Goal: Task Accomplishment & Management: Complete application form

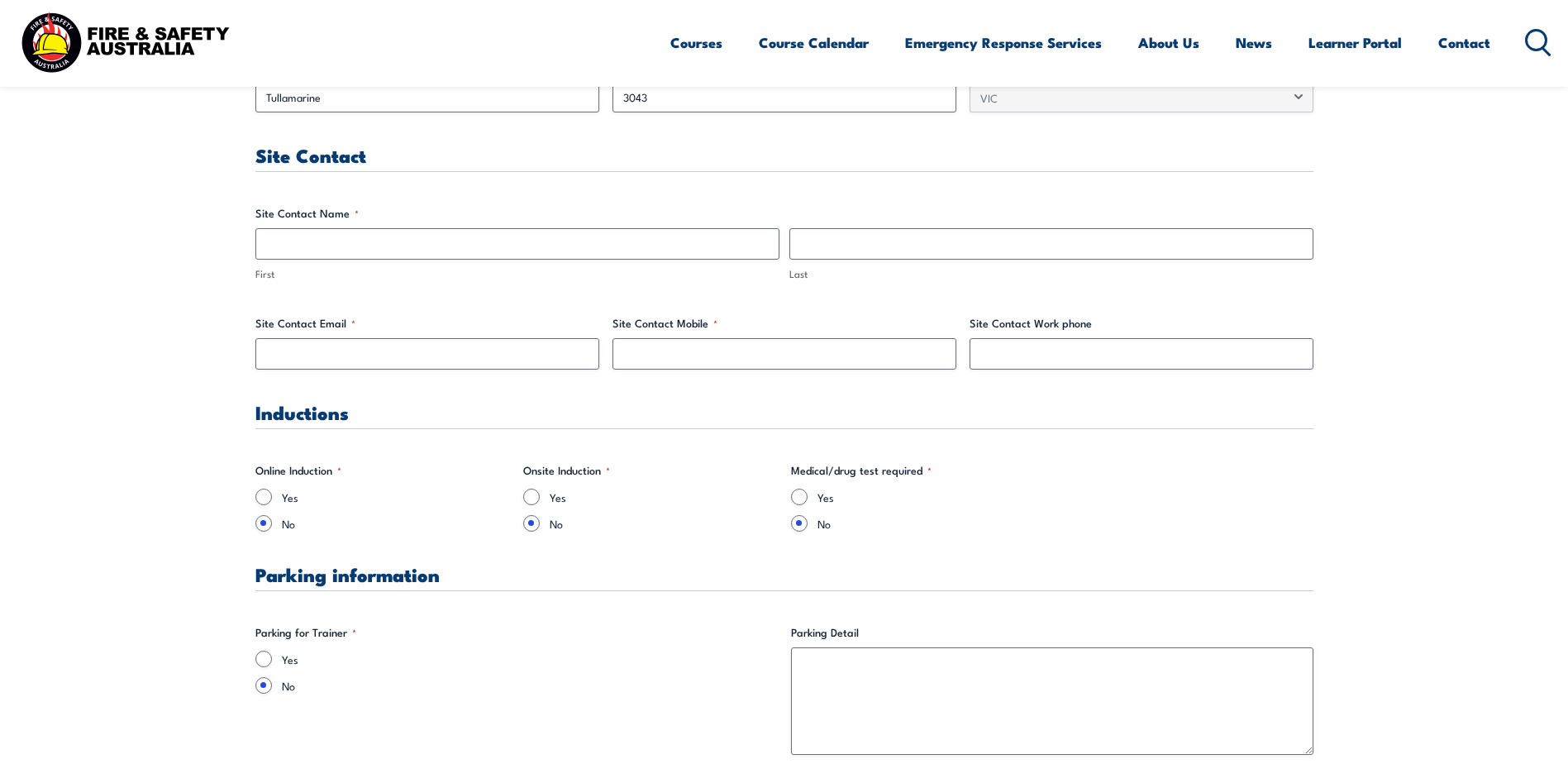
scroll to position [827, 0]
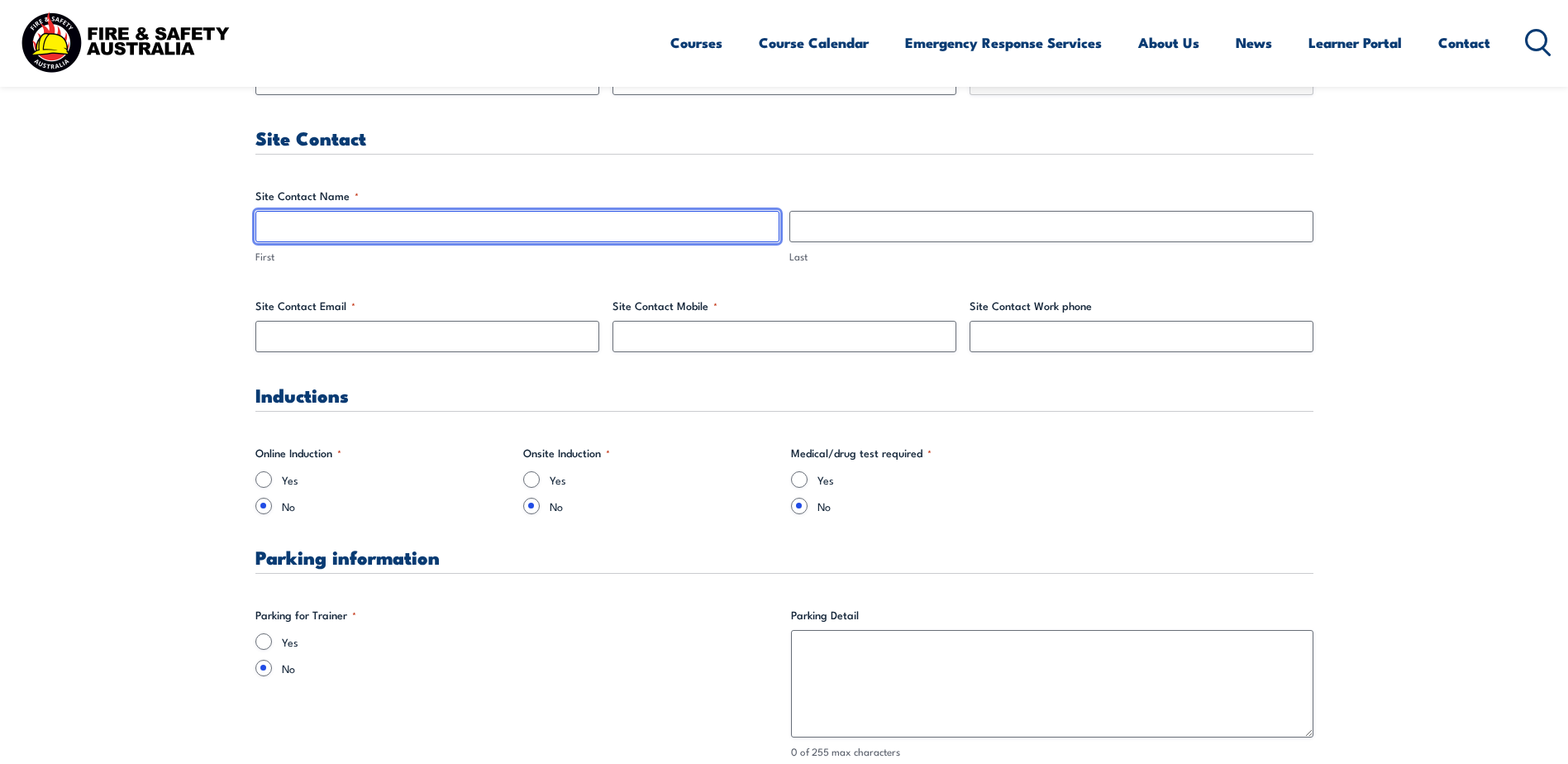
click at [304, 229] on input "First" at bounding box center [517, 226] width 524 height 31
type input "[PERSON_NAME]"
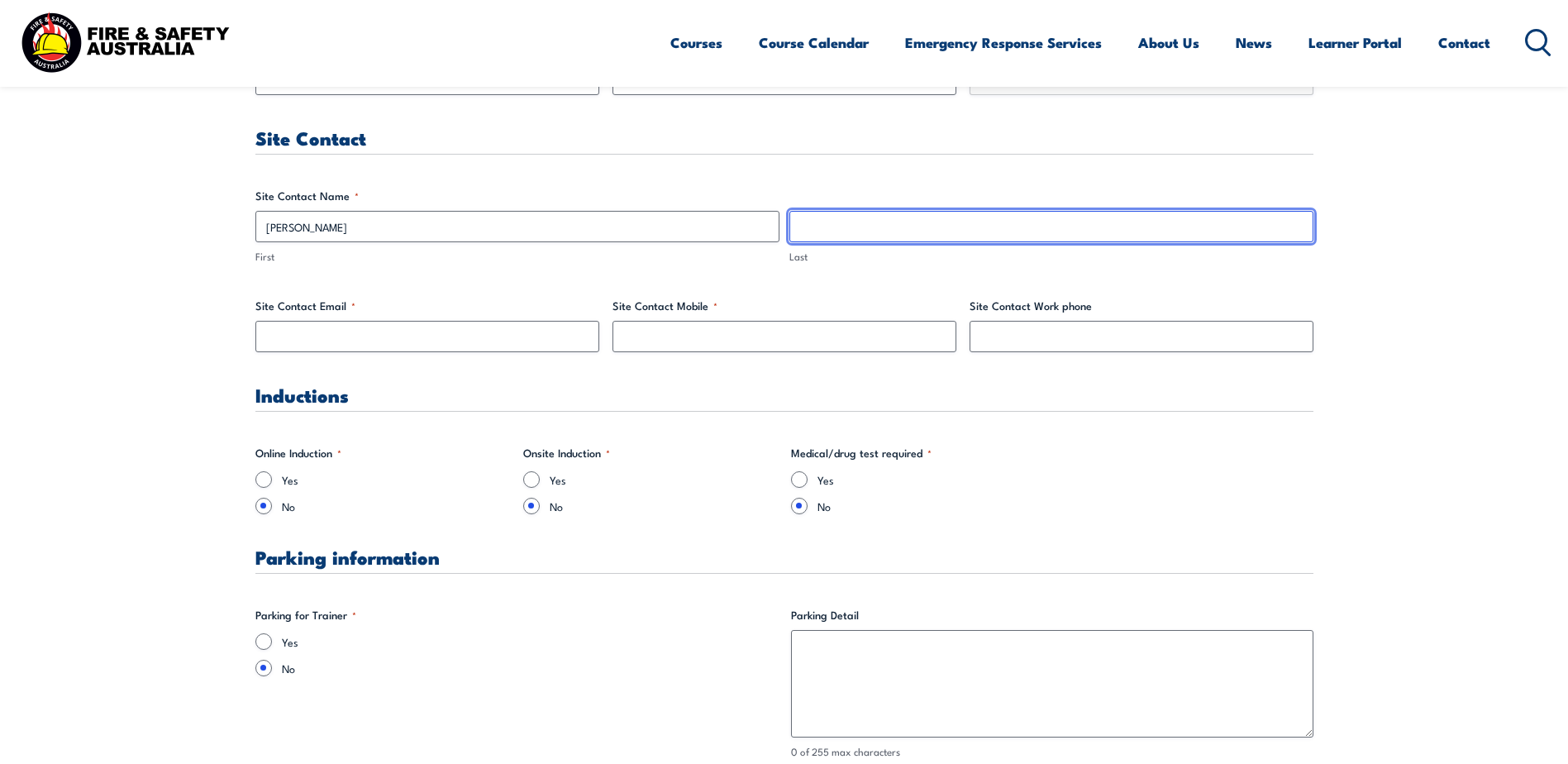
type input "[PERSON_NAME]"
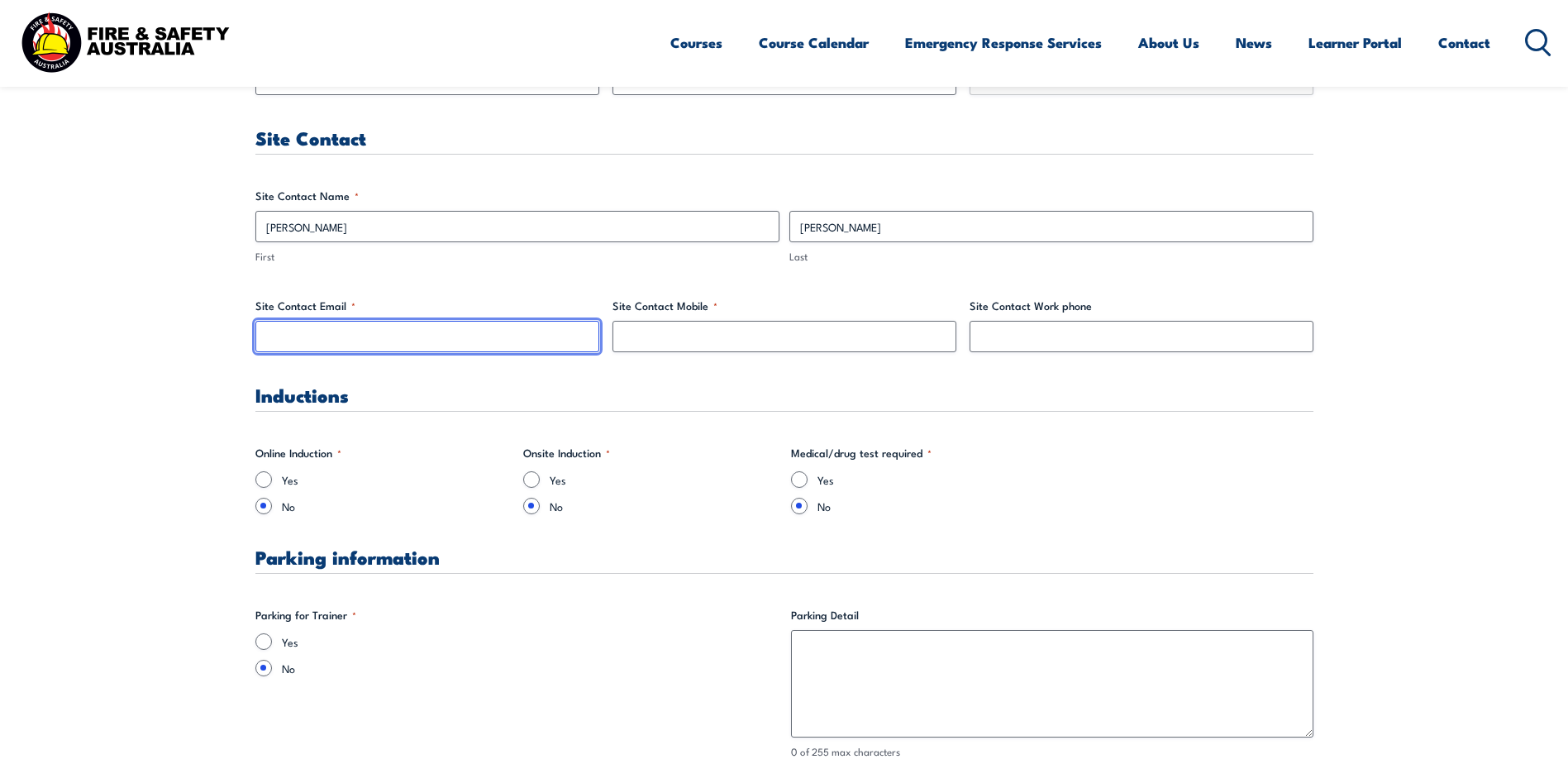
type input "[EMAIL_ADDRESS][DOMAIN_NAME]"
type input "0405557127"
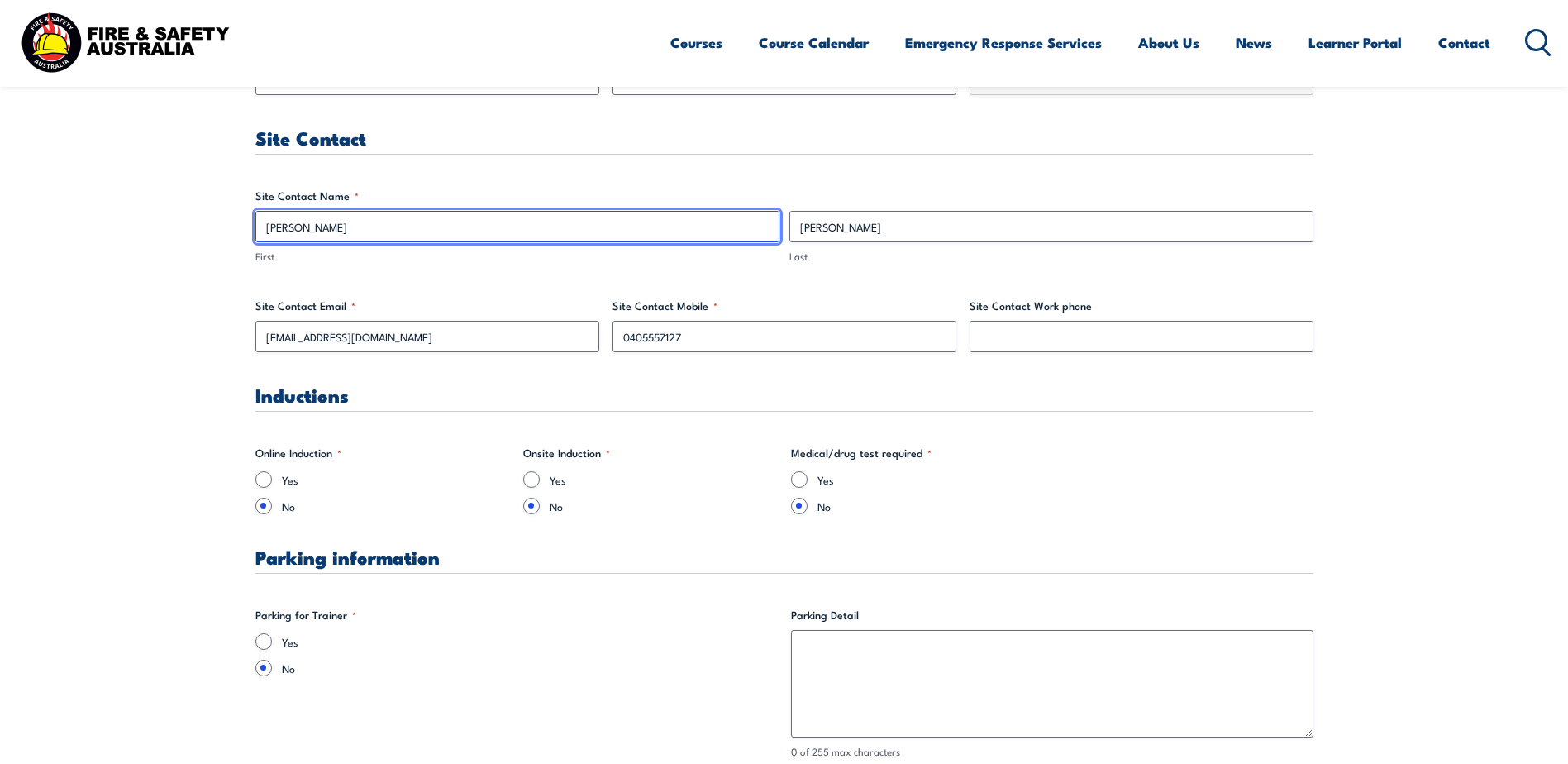
click at [318, 225] on input "[PERSON_NAME]" at bounding box center [517, 226] width 524 height 31
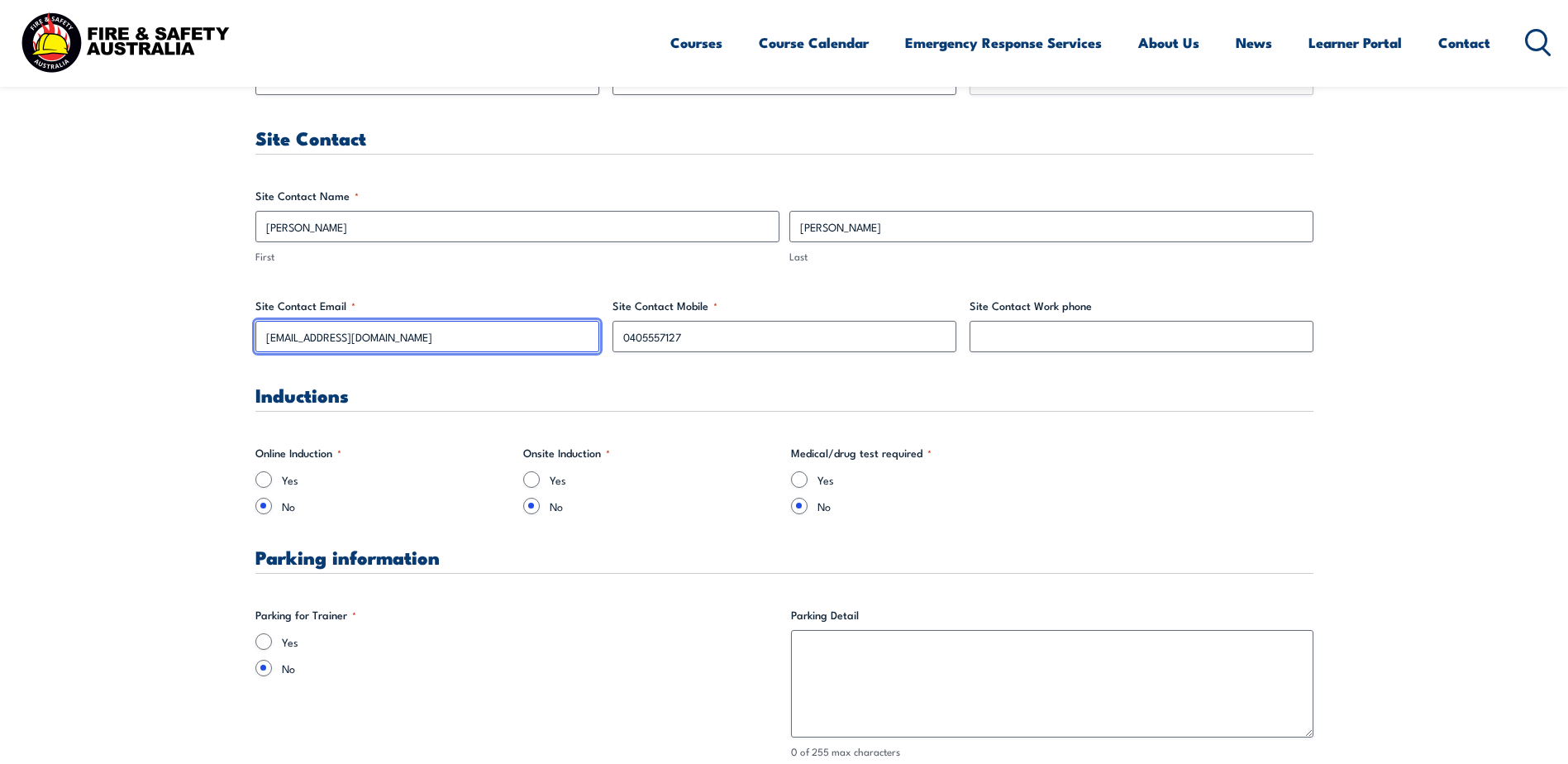
click at [339, 337] on input "[EMAIL_ADDRESS][DOMAIN_NAME]" at bounding box center [427, 336] width 344 height 31
drag, startPoint x: 404, startPoint y: 333, endPoint x: 39, endPoint y: 325, distance: 365.1
type input "[EMAIL_ADDRESS][DOMAIN_NAME]"
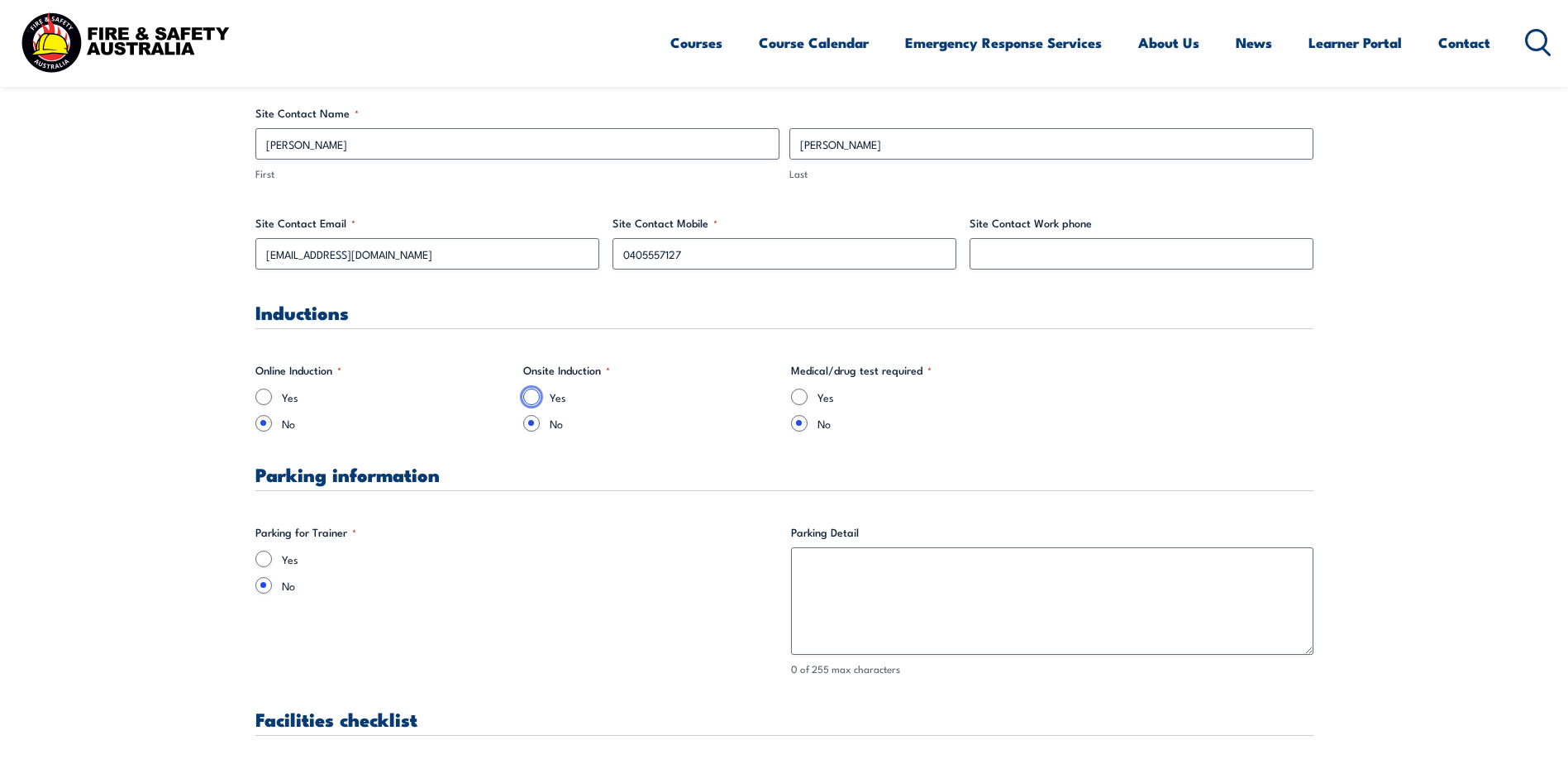
click at [534, 400] on input "Yes" at bounding box center [531, 397] width 16 height 16
radio input "true"
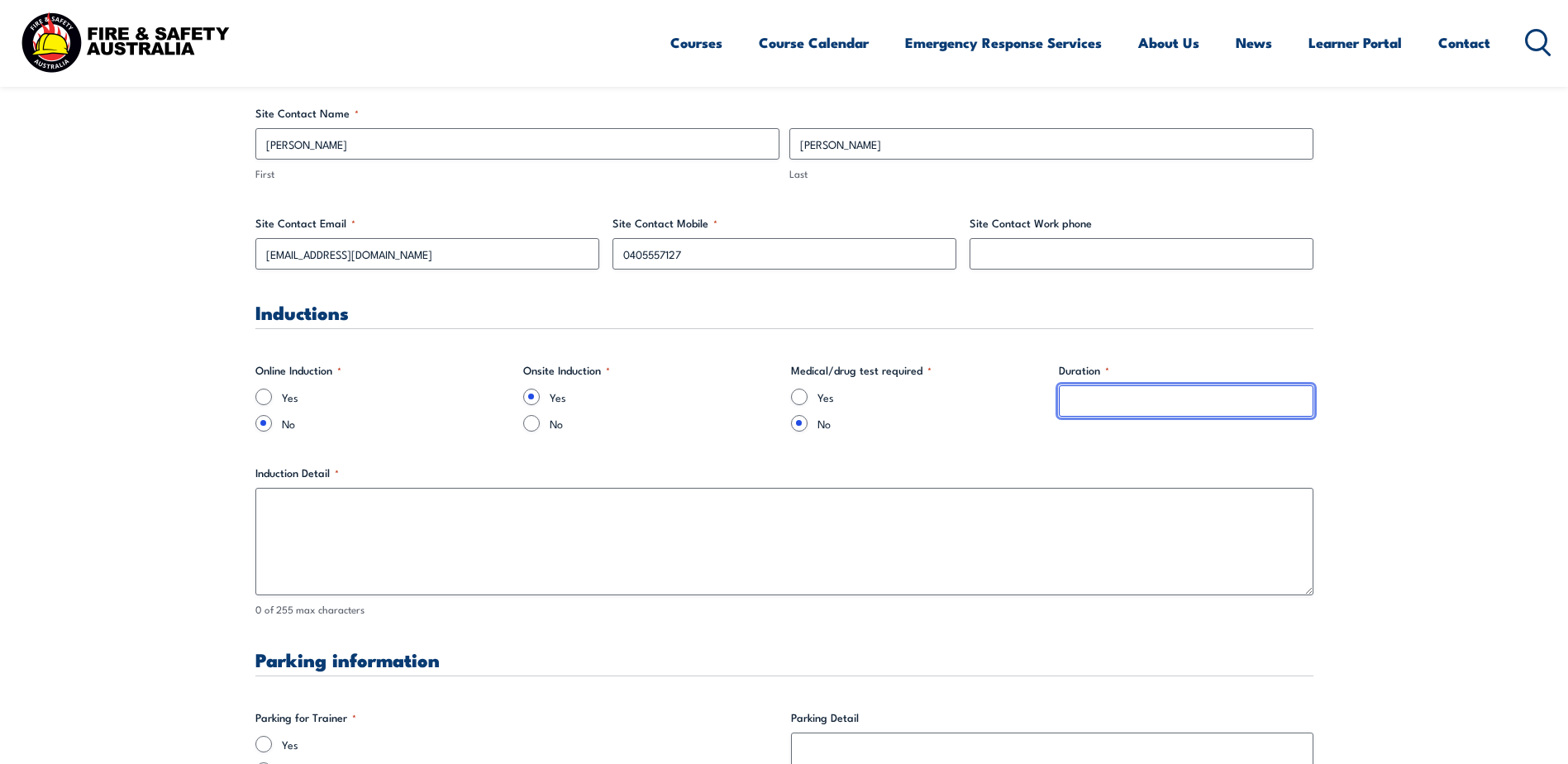
click at [1157, 404] on input "Duration *" at bounding box center [1186, 401] width 255 height 31
type input "10 minutes"
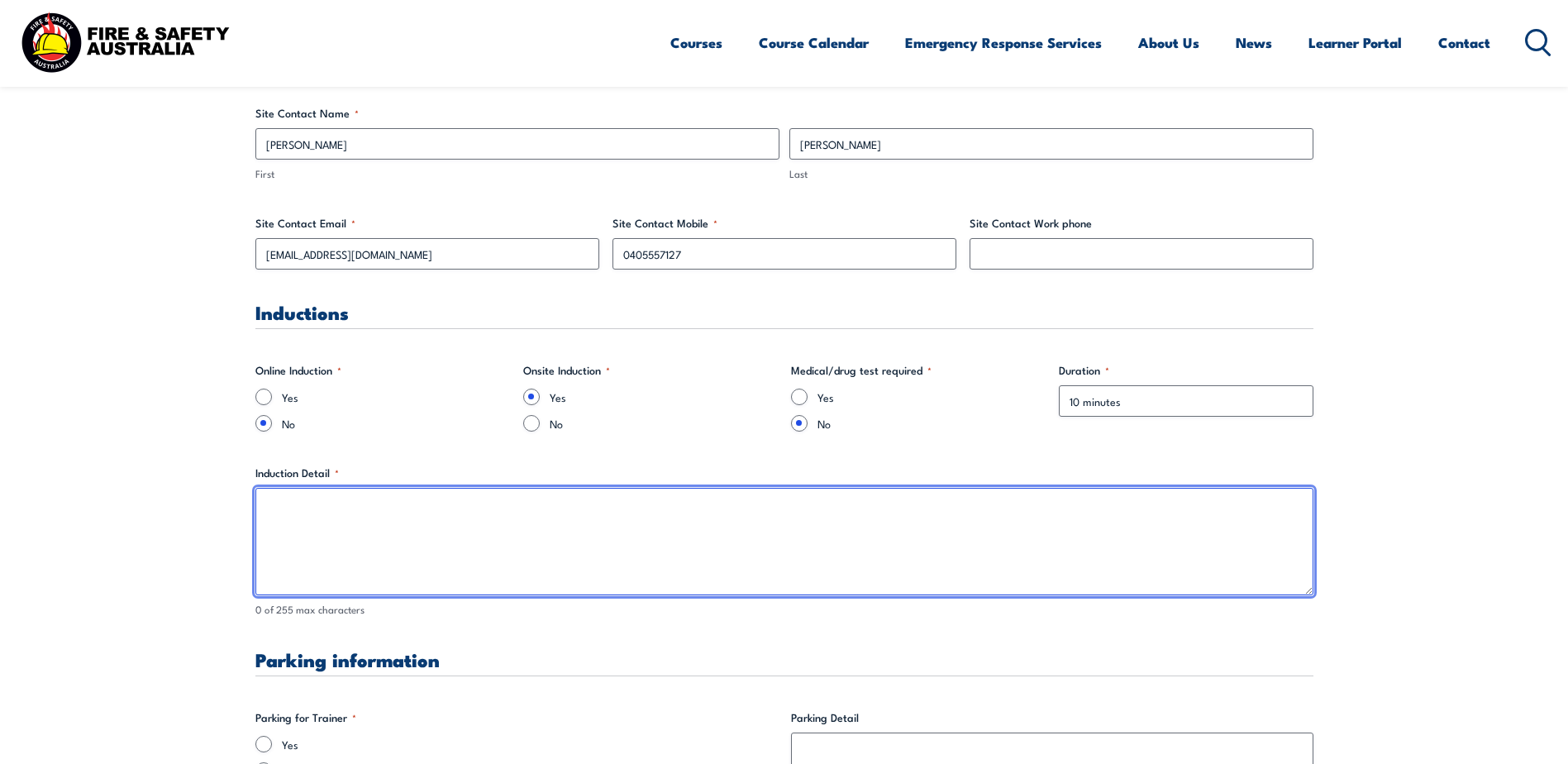
click at [334, 541] on textarea "Induction Detail *" at bounding box center [785, 541] width 1059 height 108
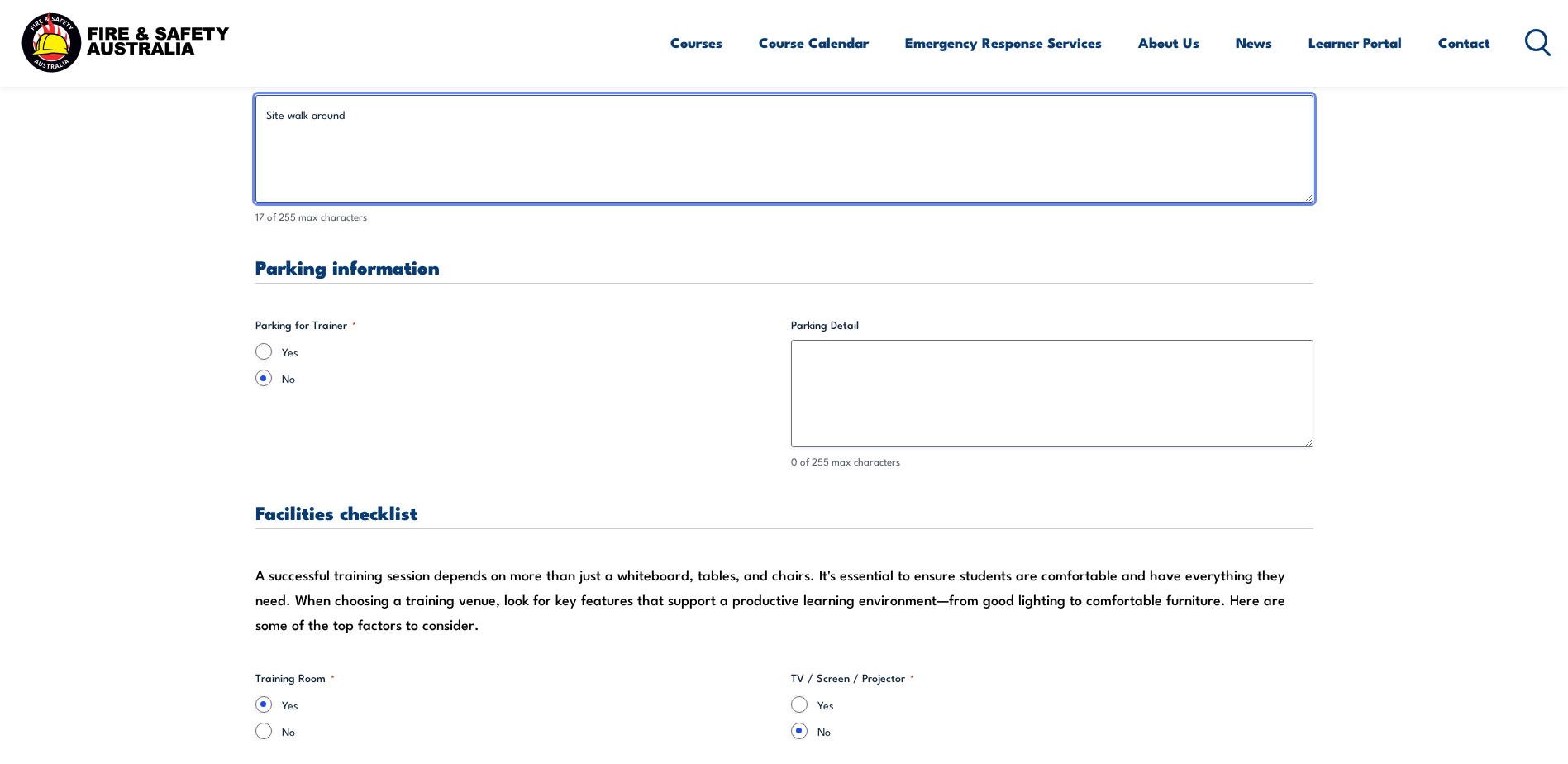
scroll to position [1323, 0]
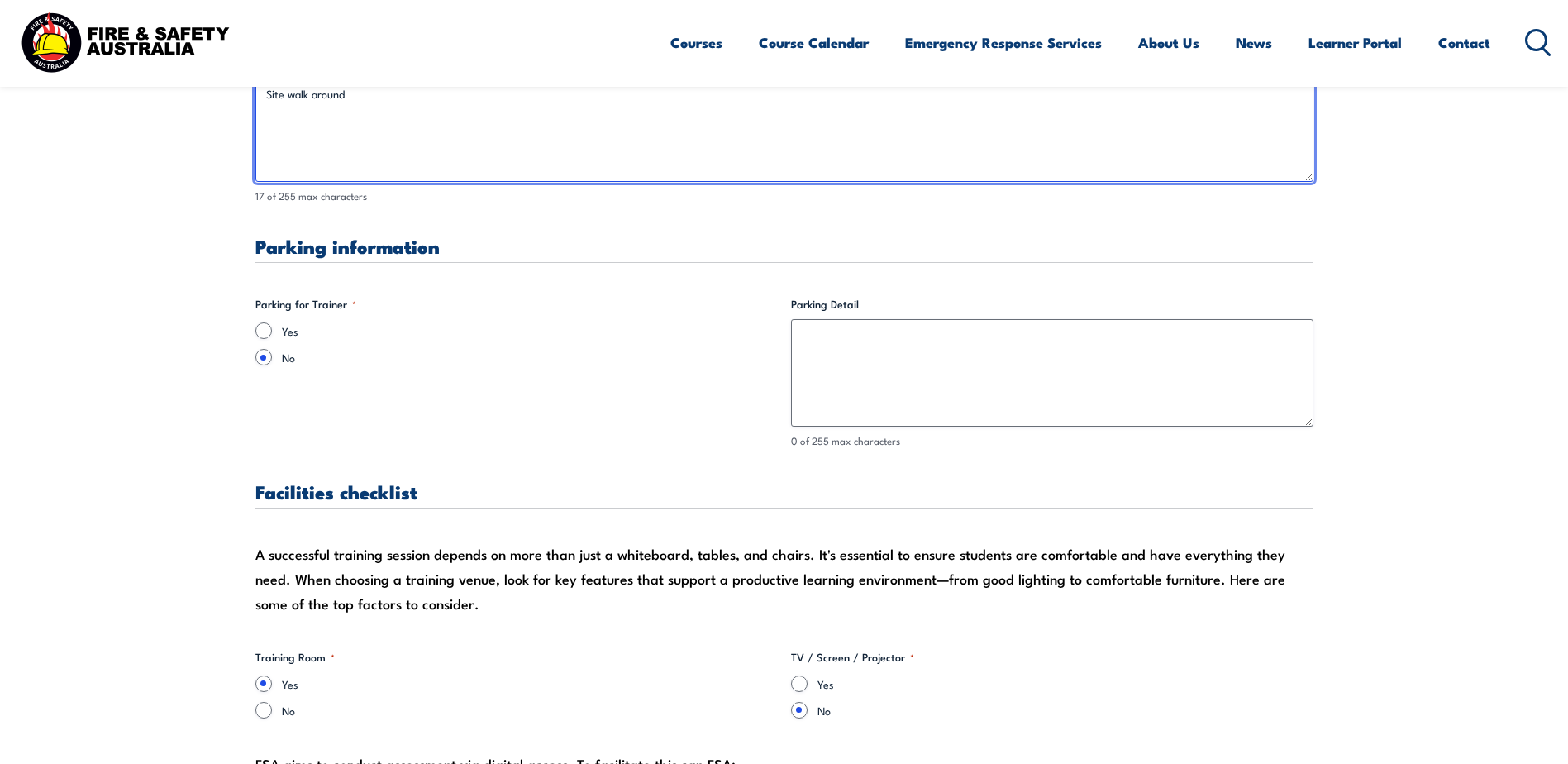
type textarea "Site walk around"
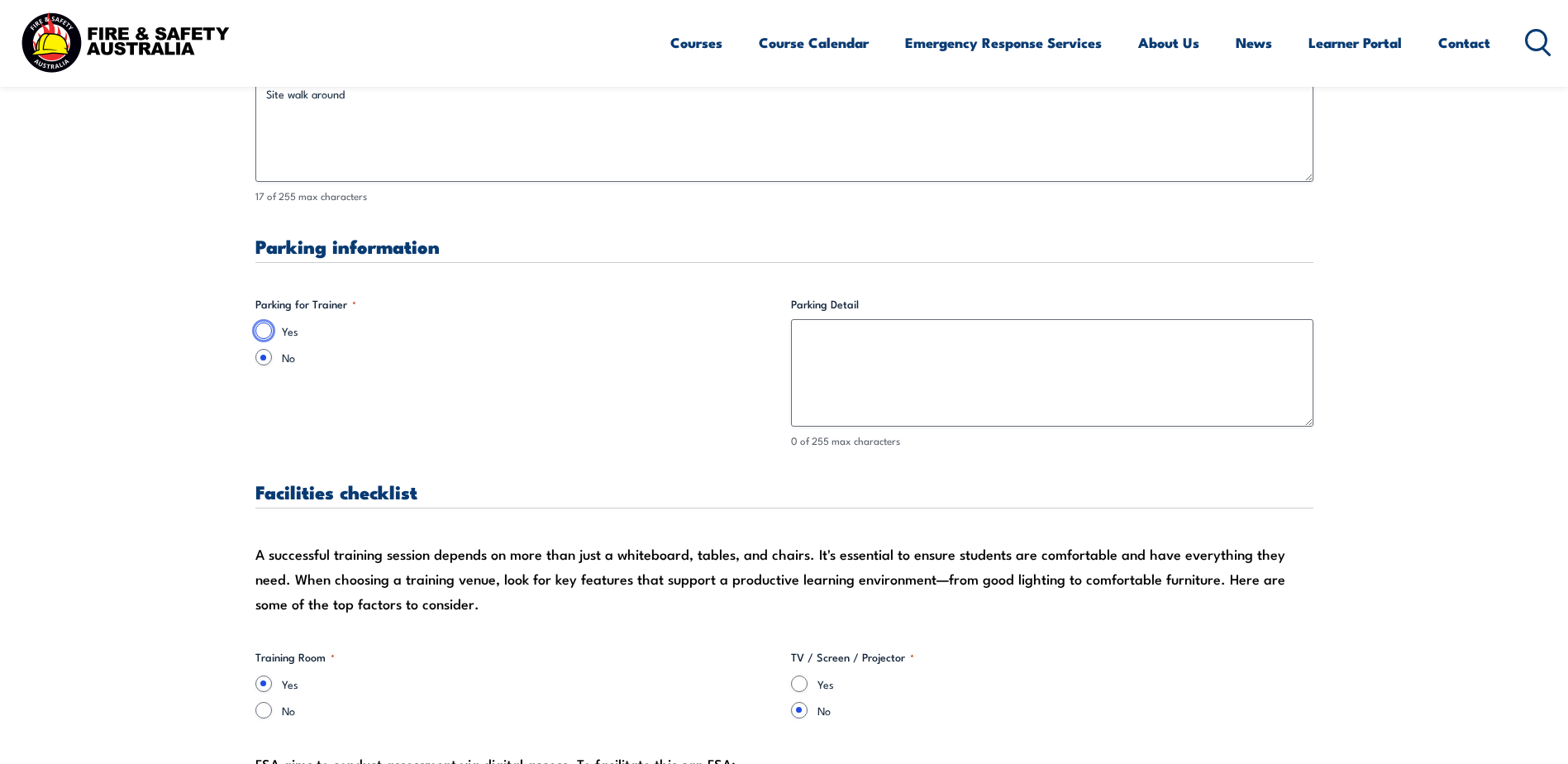
click at [270, 333] on input "Yes" at bounding box center [264, 330] width 16 height 16
radio input "true"
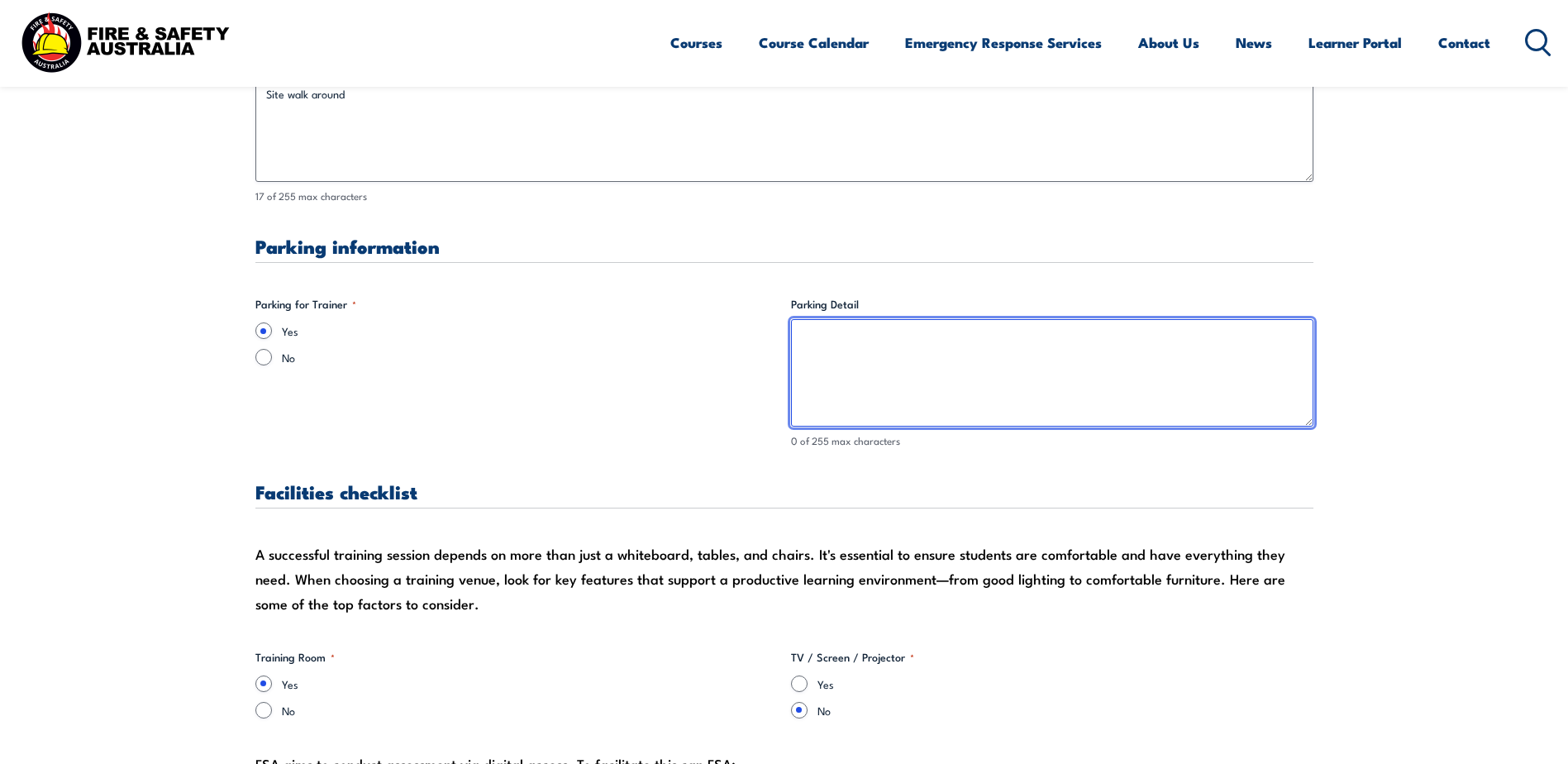
click at [874, 343] on textarea "Parking Detail" at bounding box center [1052, 373] width 523 height 108
type textarea "M"
type textarea "f"
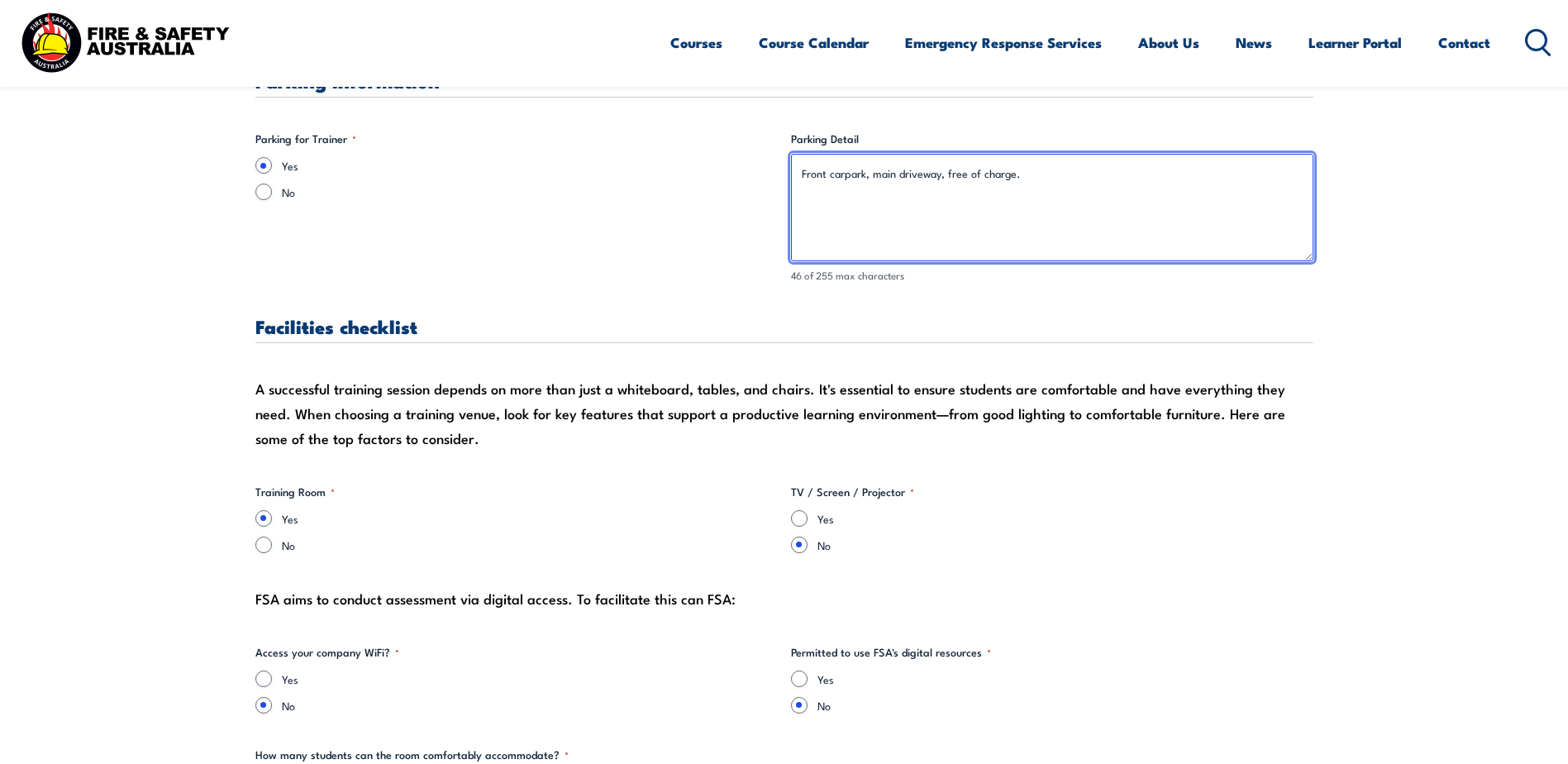
scroll to position [1571, 0]
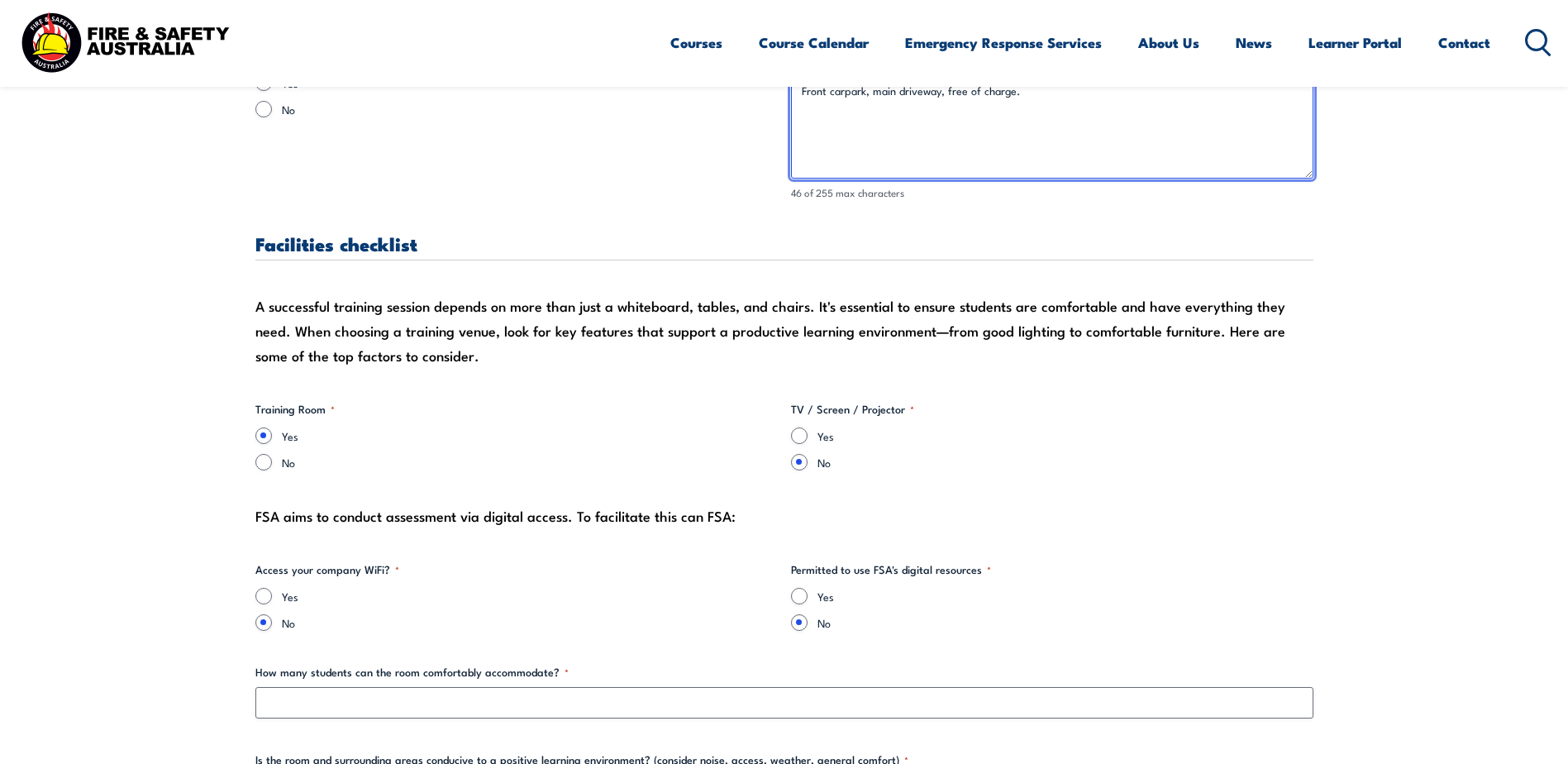
type textarea "Front carpark, main driveway, free of charge."
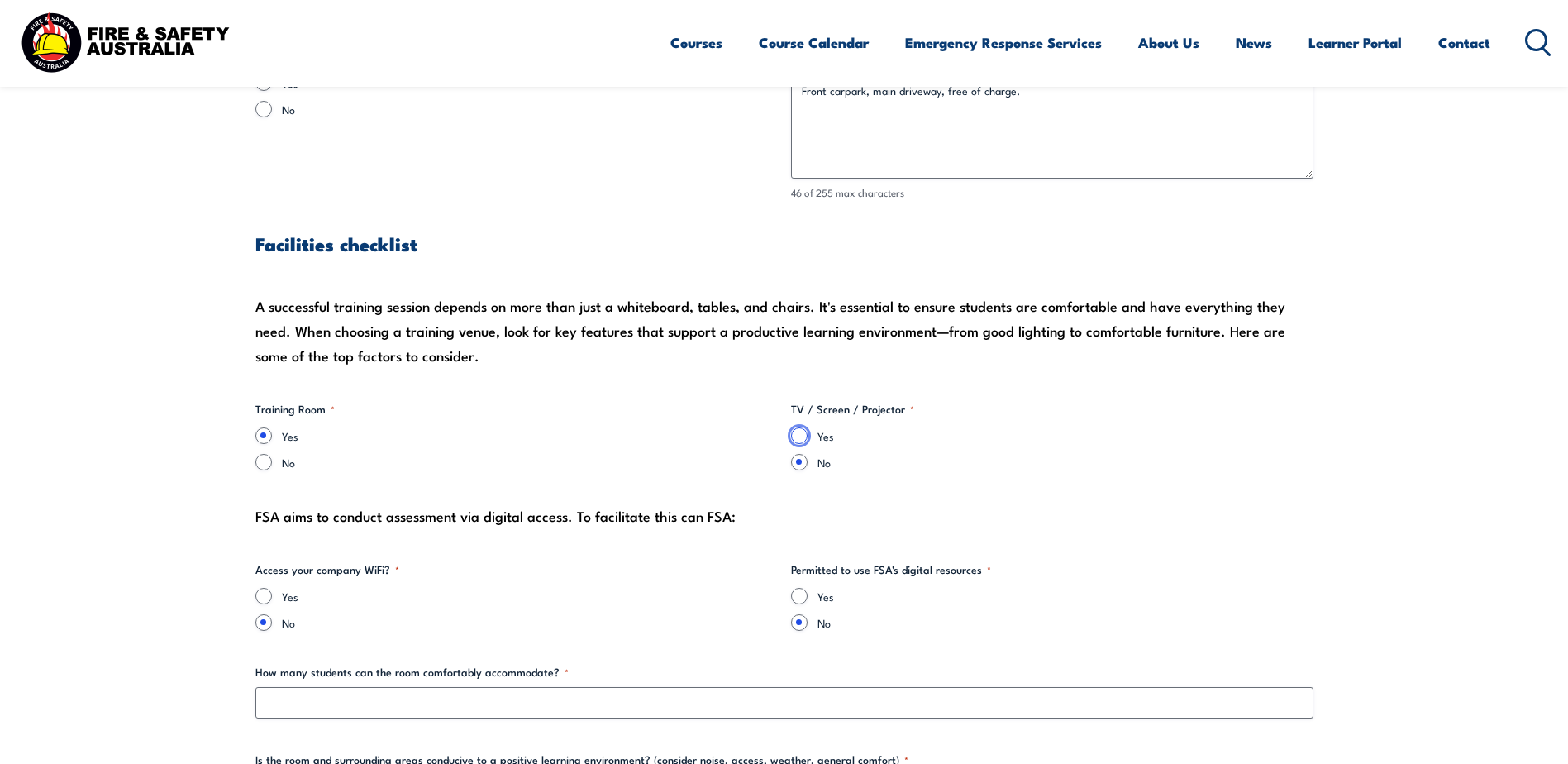
click at [802, 440] on input "Yes" at bounding box center [800, 435] width 16 height 16
radio input "true"
click at [278, 600] on div "Yes" at bounding box center [517, 596] width 523 height 16
click at [269, 600] on input "Yes" at bounding box center [264, 596] width 16 height 16
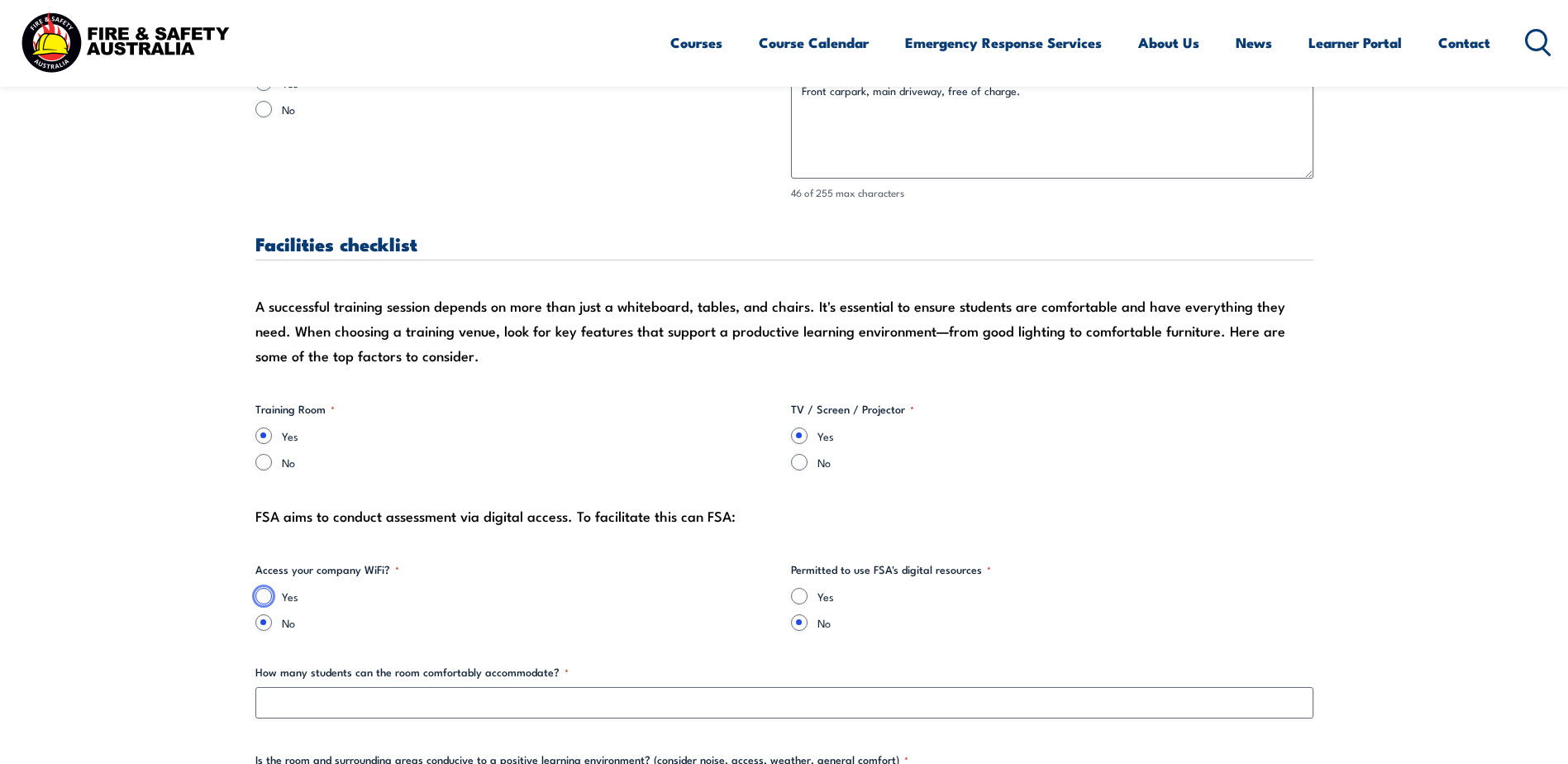
radio input "true"
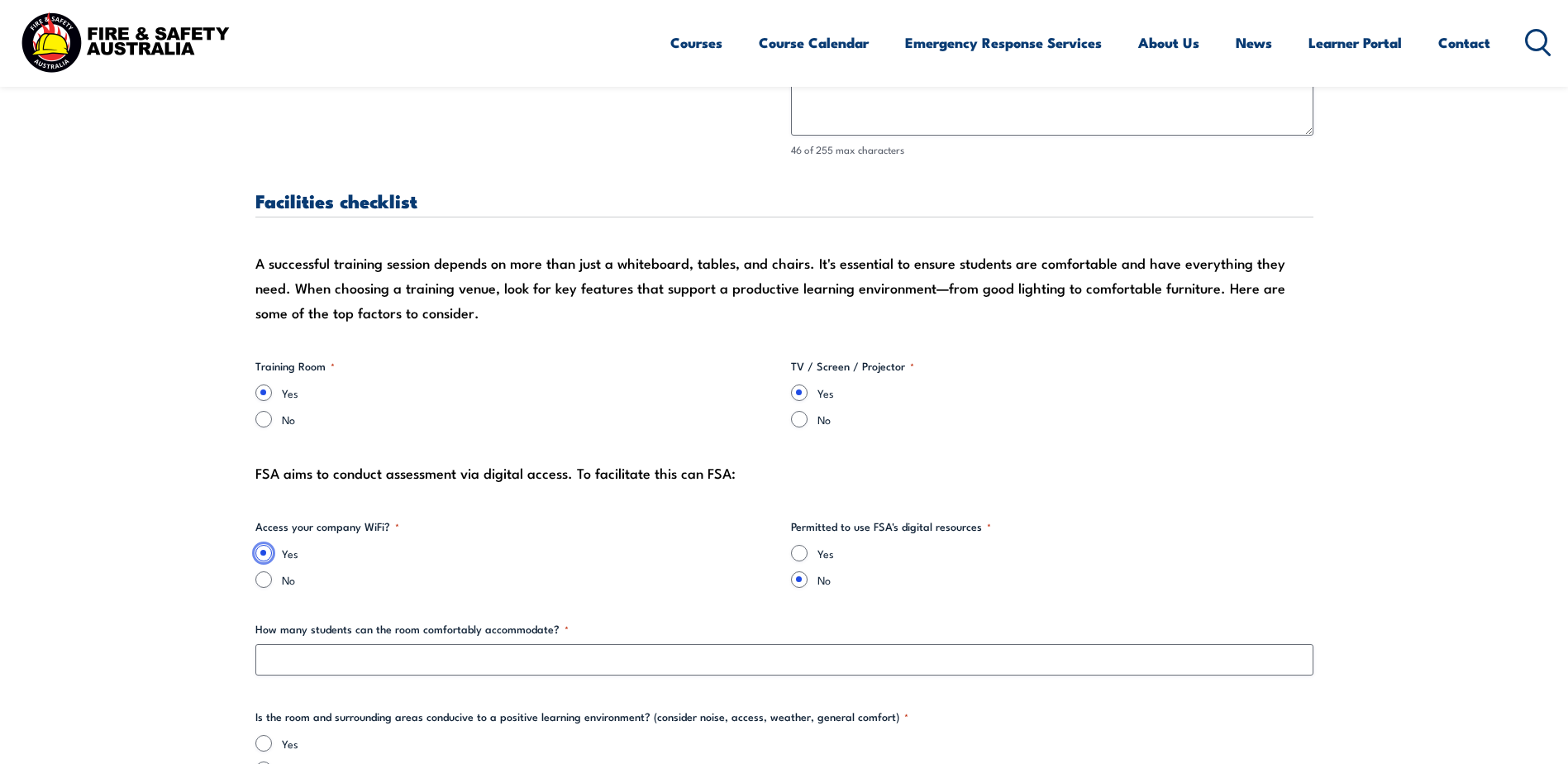
scroll to position [1654, 0]
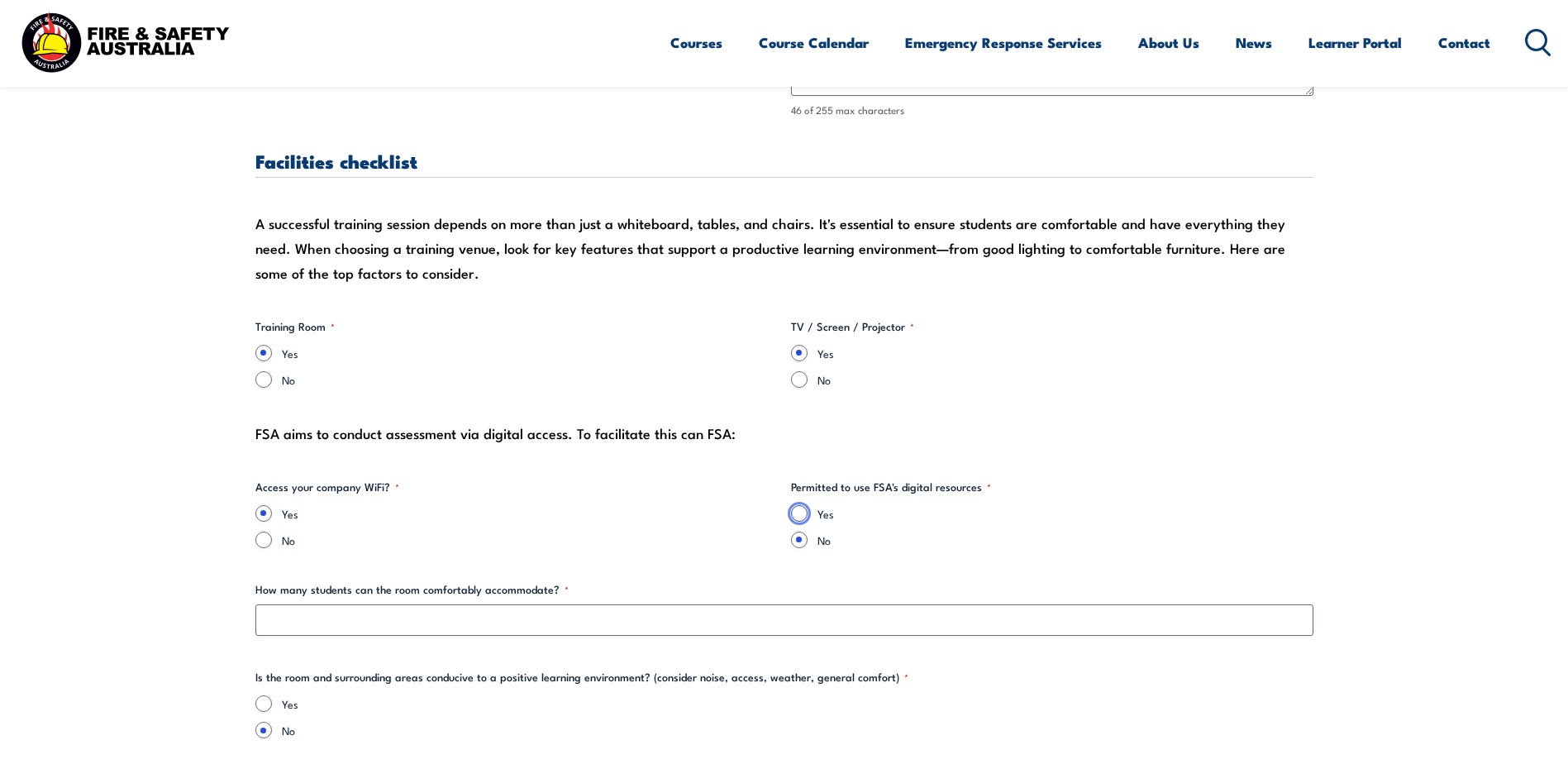
click at [800, 514] on input "Yes" at bounding box center [800, 513] width 16 height 16
radio input "true"
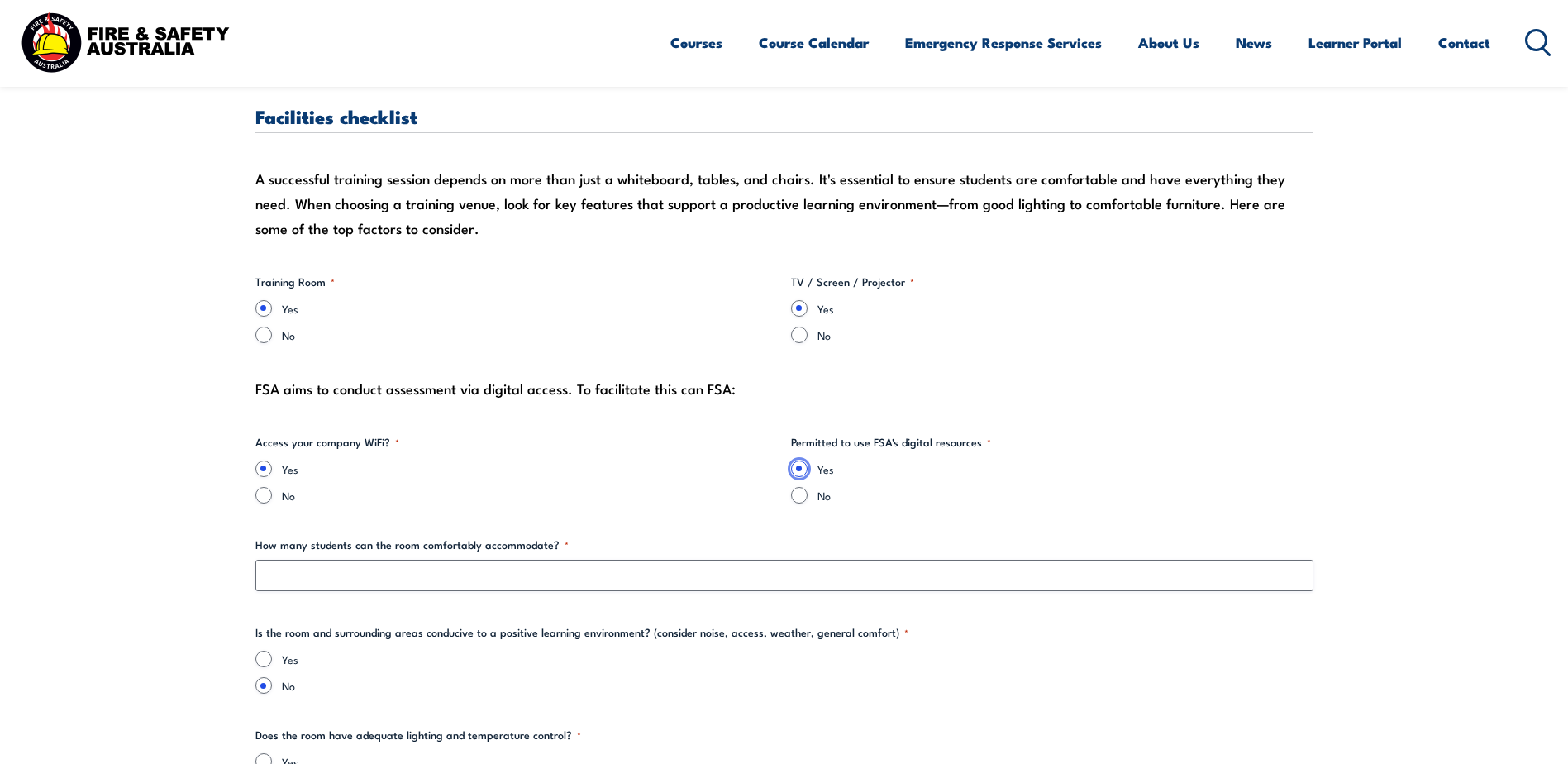
scroll to position [1736, 0]
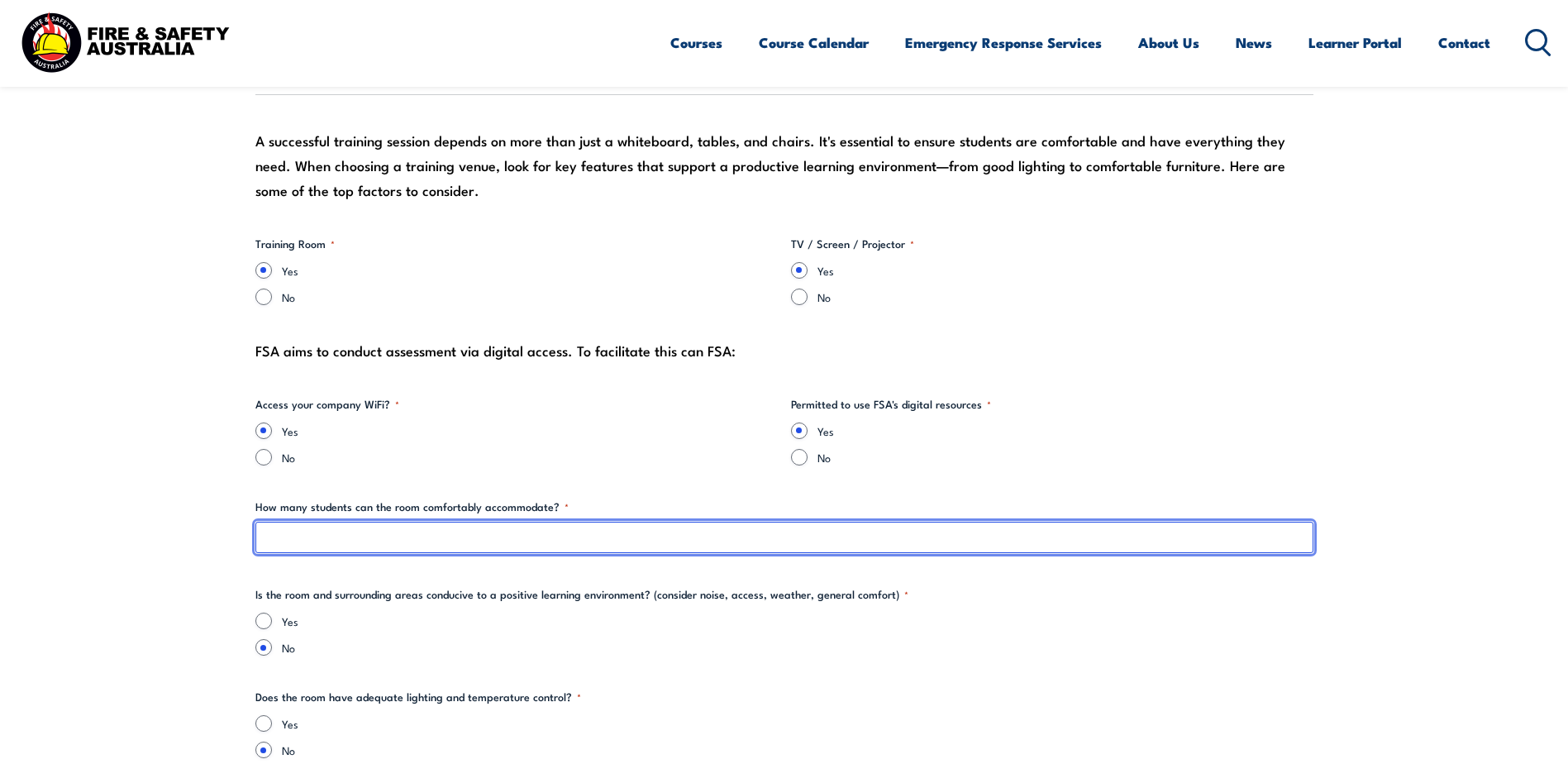
click at [367, 541] on input "How many students can the room comfortably accommodate? *" at bounding box center [785, 538] width 1059 height 31
click at [591, 536] on input "How many students can the room comfortably accommodate? *" at bounding box center [785, 538] width 1059 height 31
type input "10"
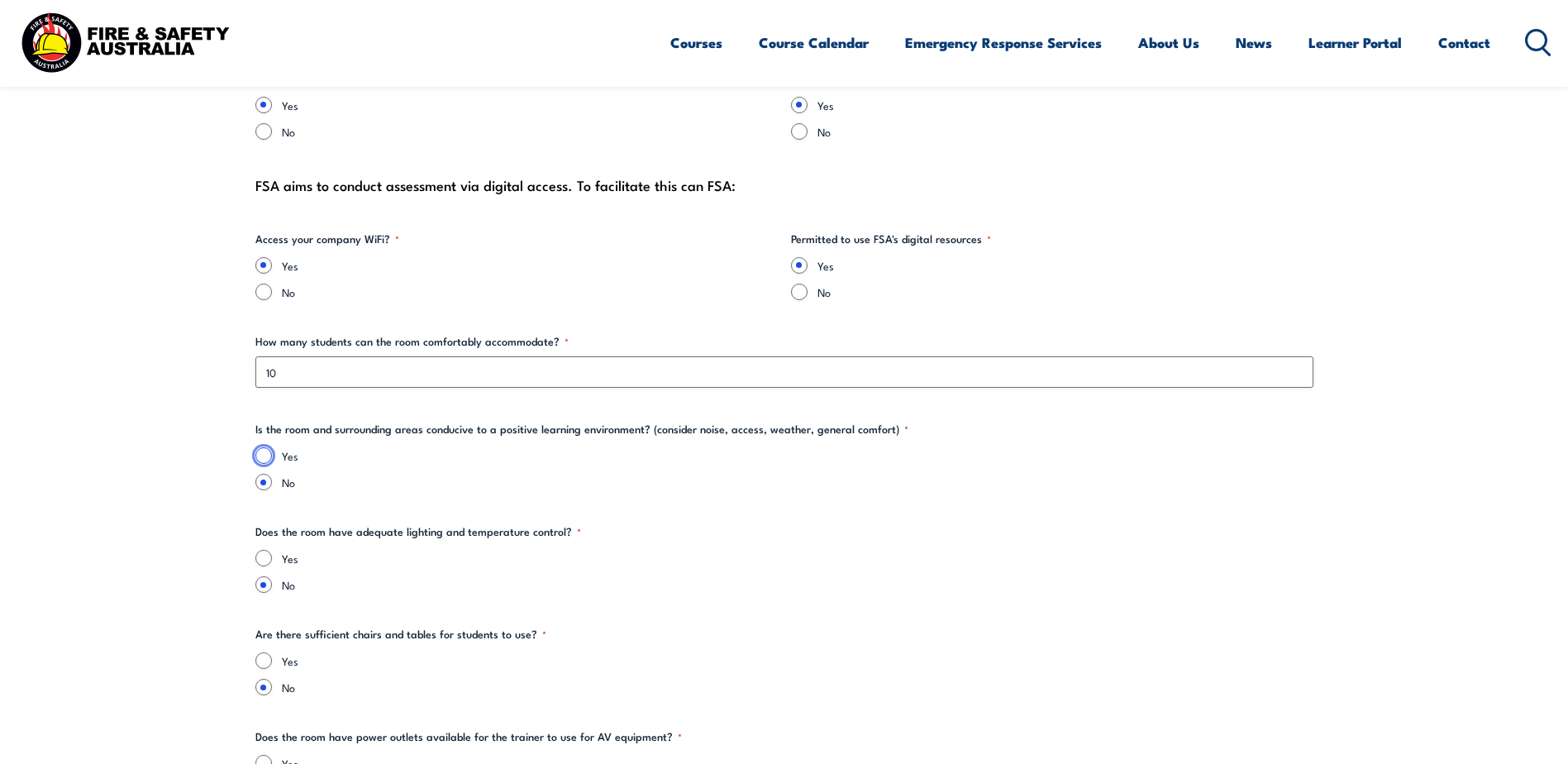
click at [259, 454] on input "Yes" at bounding box center [264, 455] width 16 height 16
radio input "true"
click at [268, 558] on input "Yes" at bounding box center [264, 558] width 16 height 16
radio input "true"
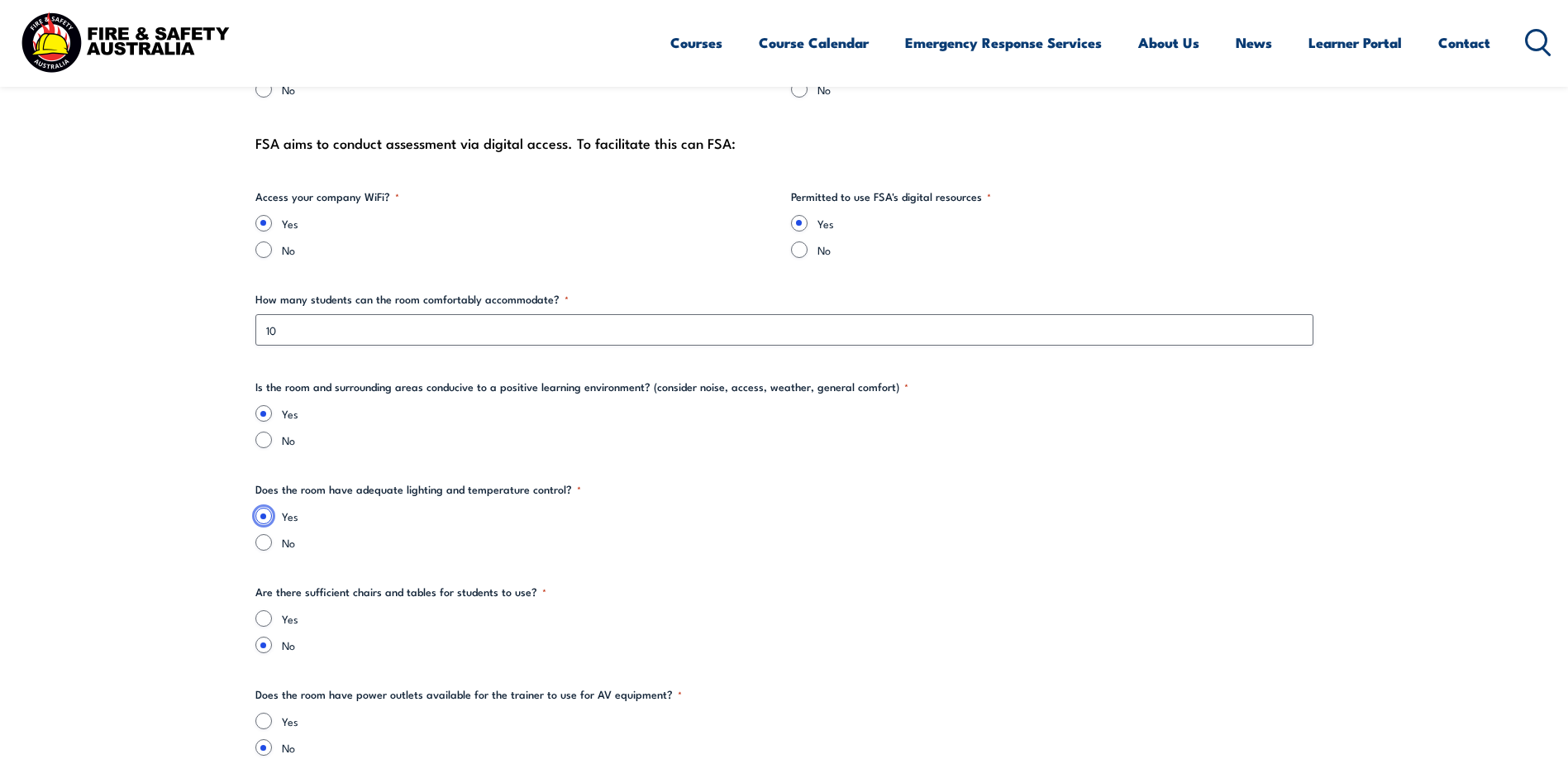
scroll to position [1984, 0]
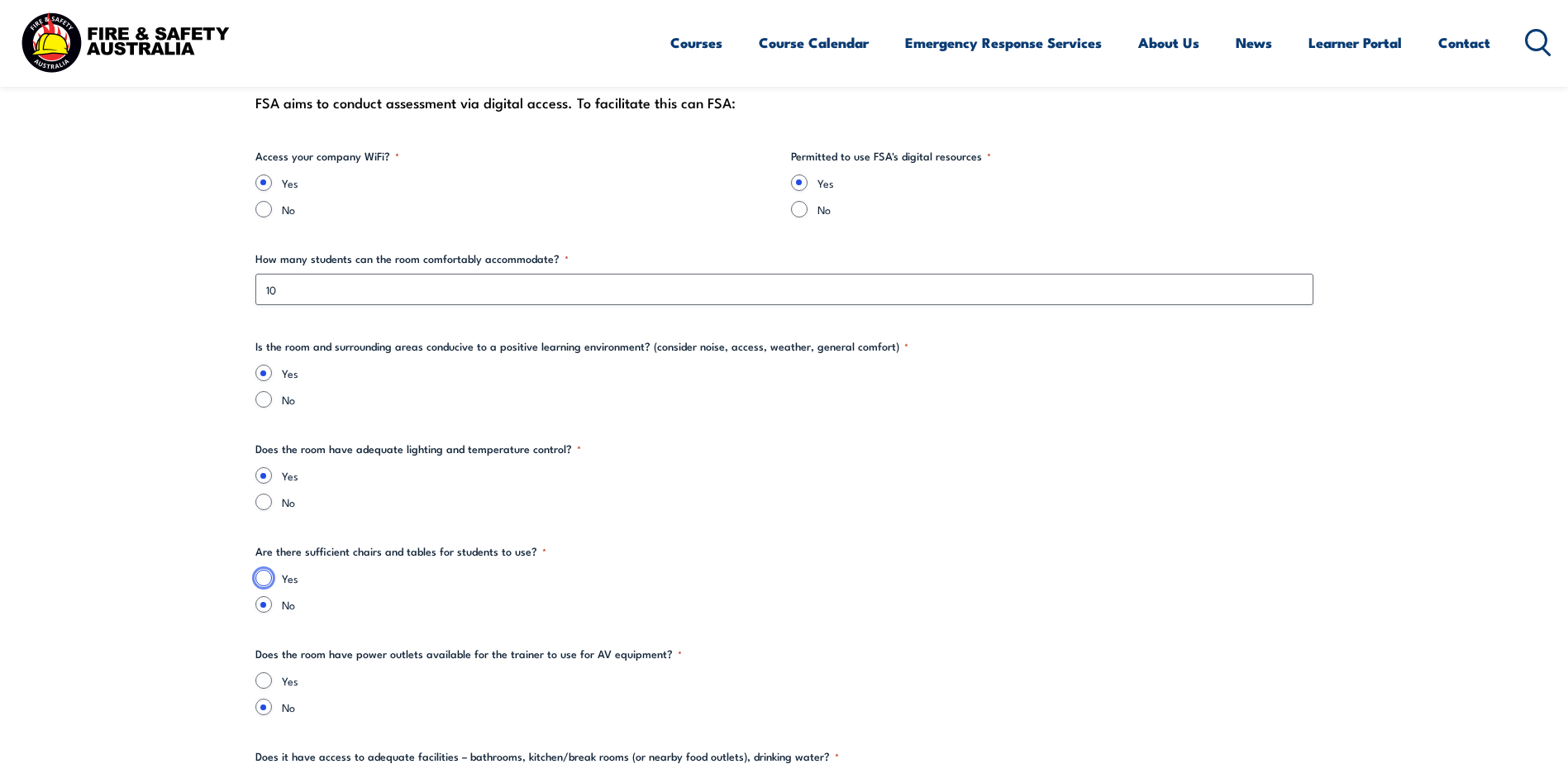
click at [266, 575] on input "Yes" at bounding box center [264, 578] width 16 height 16
radio input "true"
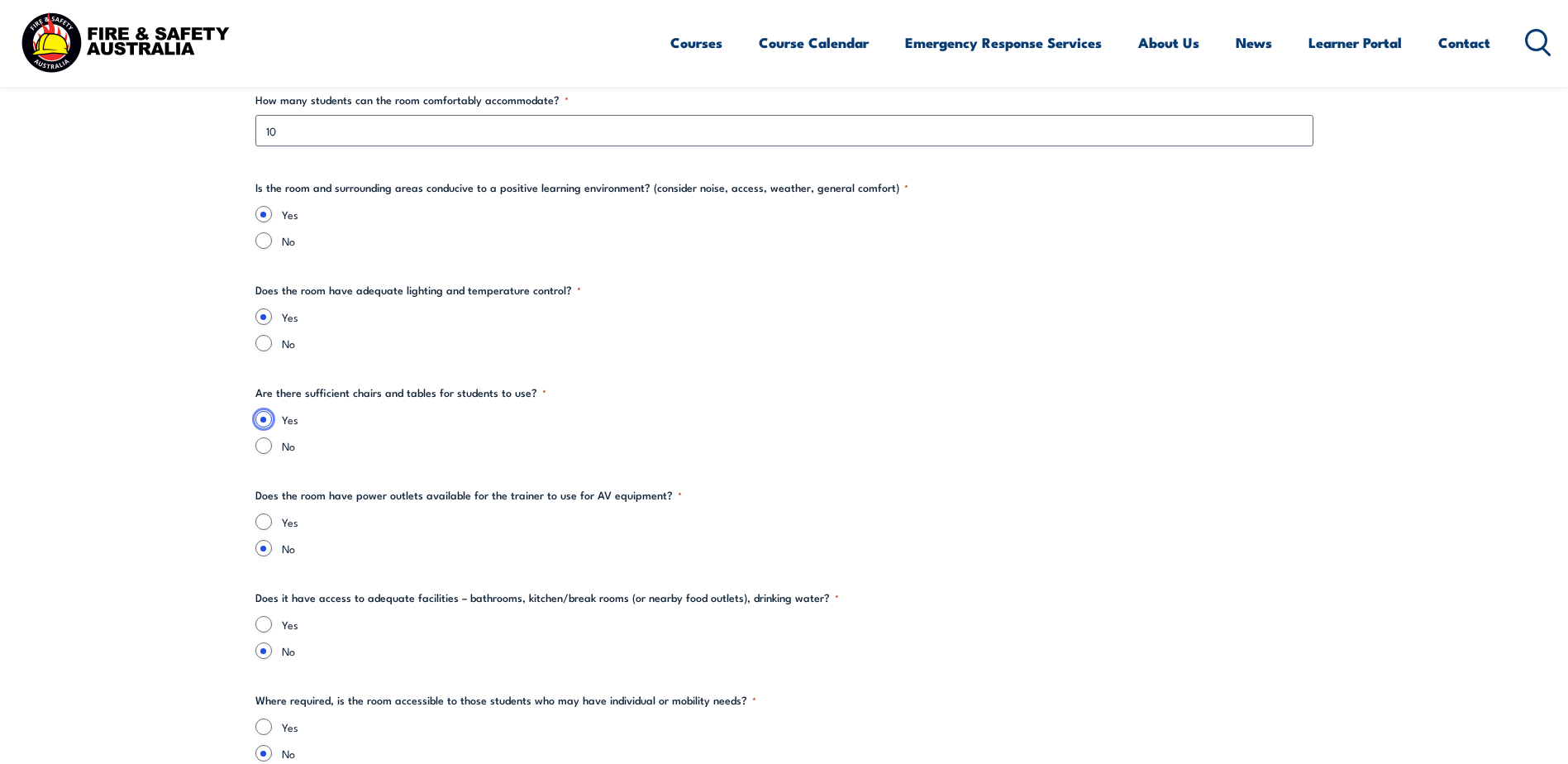
scroll to position [2150, 0]
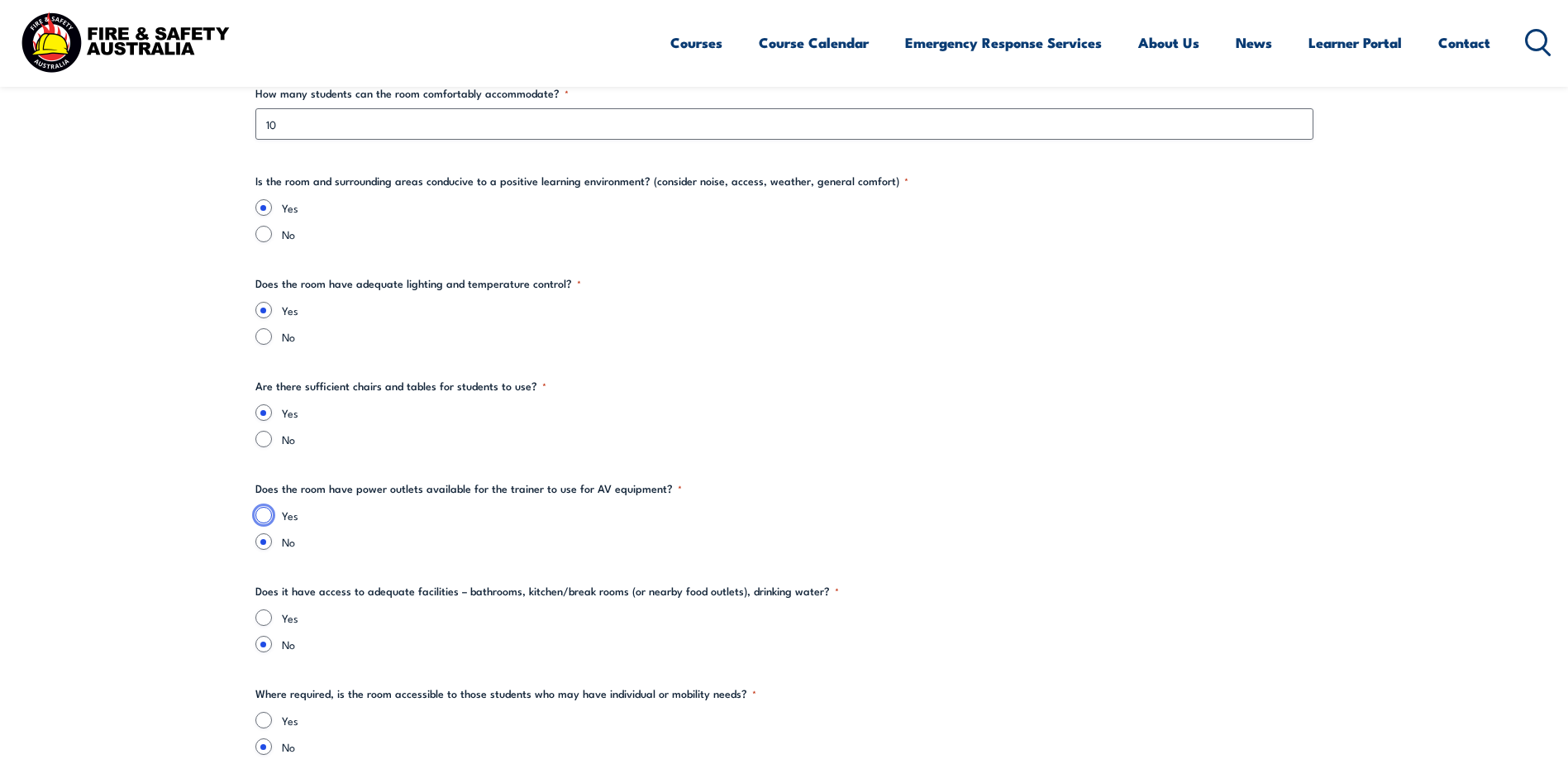
click at [262, 517] on input "Yes" at bounding box center [264, 515] width 16 height 16
radio input "true"
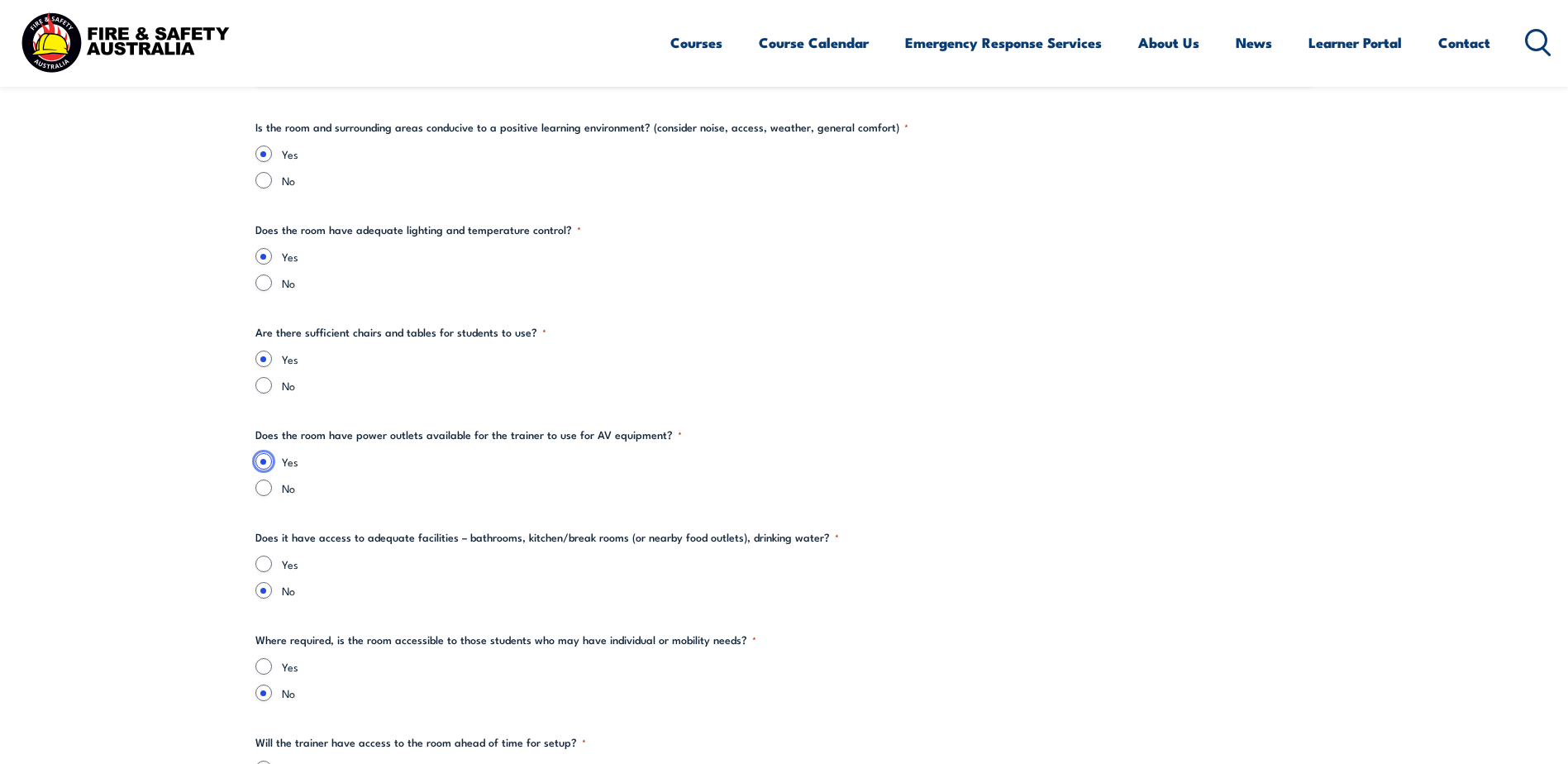
scroll to position [2233, 0]
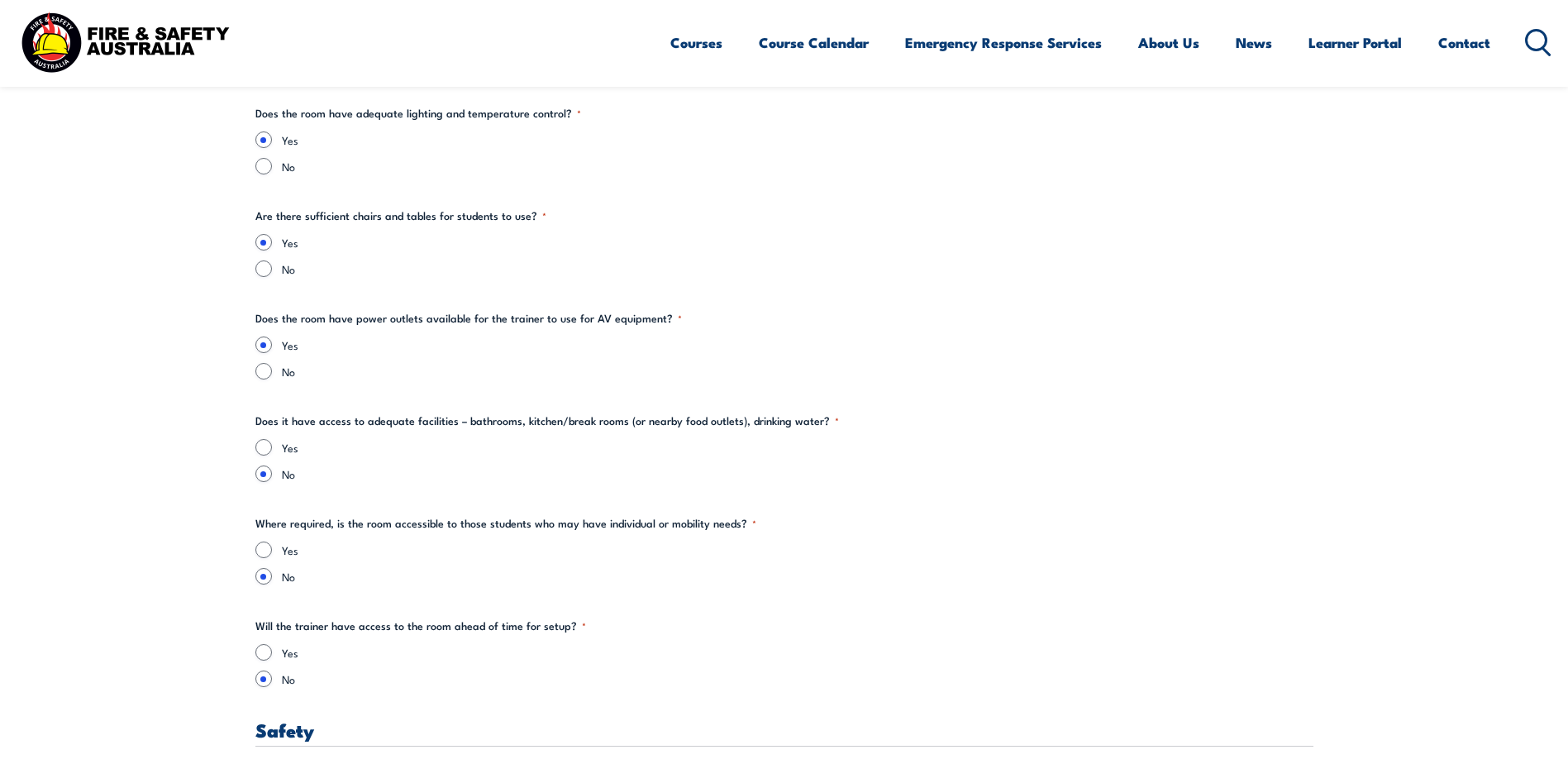
scroll to position [2398, 0]
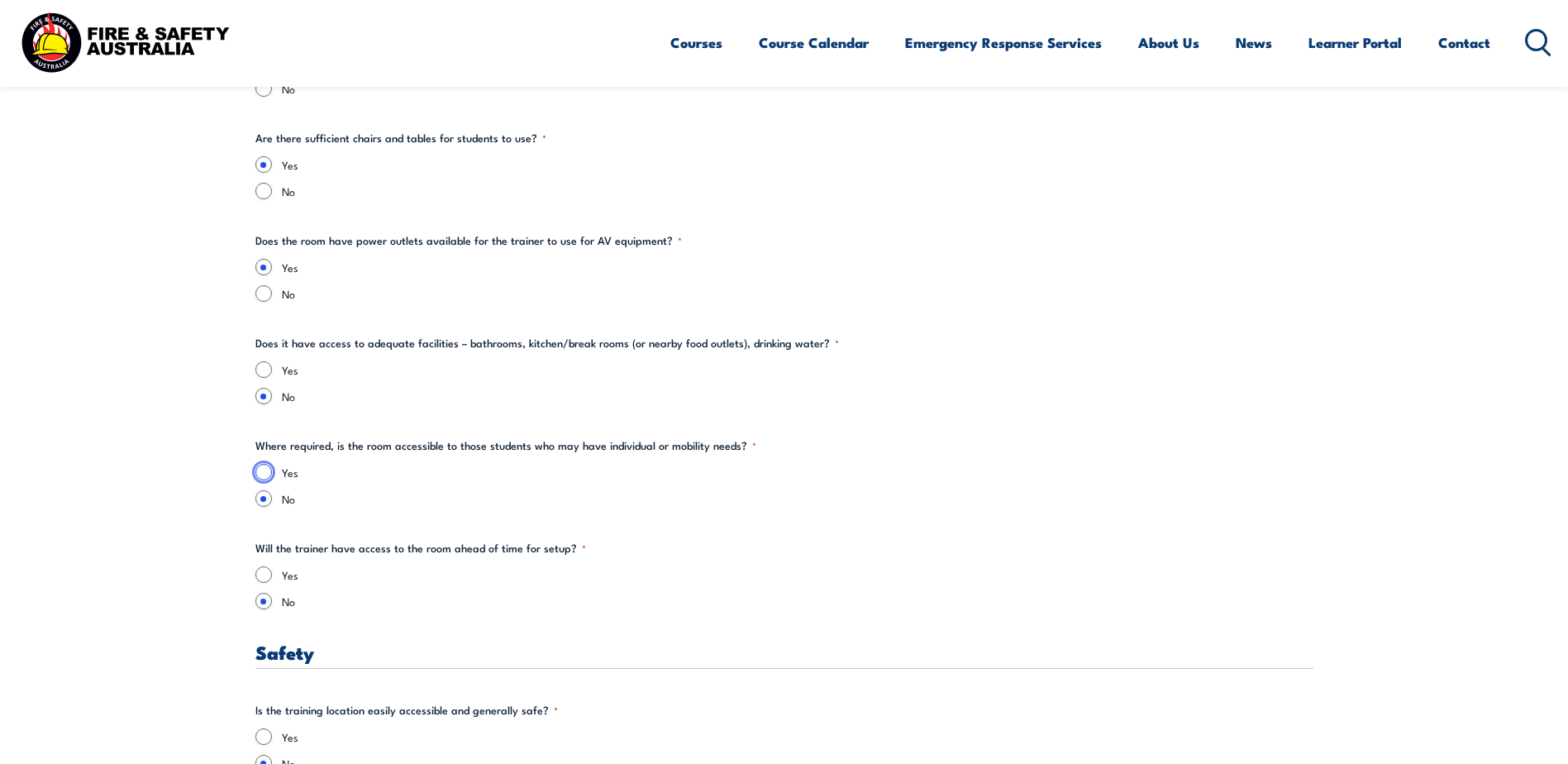
click at [258, 476] on input "Yes" at bounding box center [264, 472] width 16 height 16
radio input "true"
click at [261, 579] on input "Yes" at bounding box center [264, 575] width 16 height 16
radio input "true"
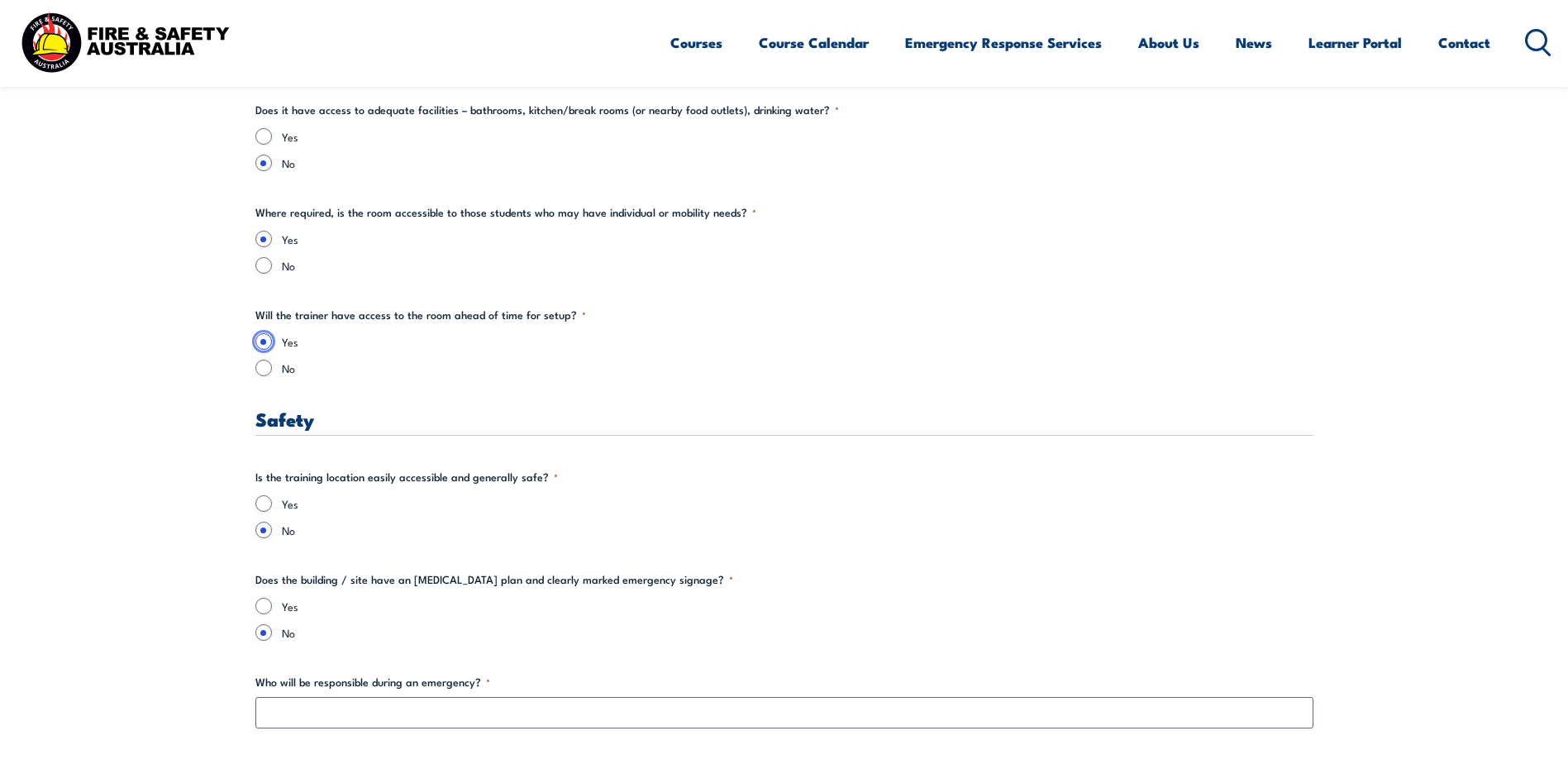
scroll to position [2646, 0]
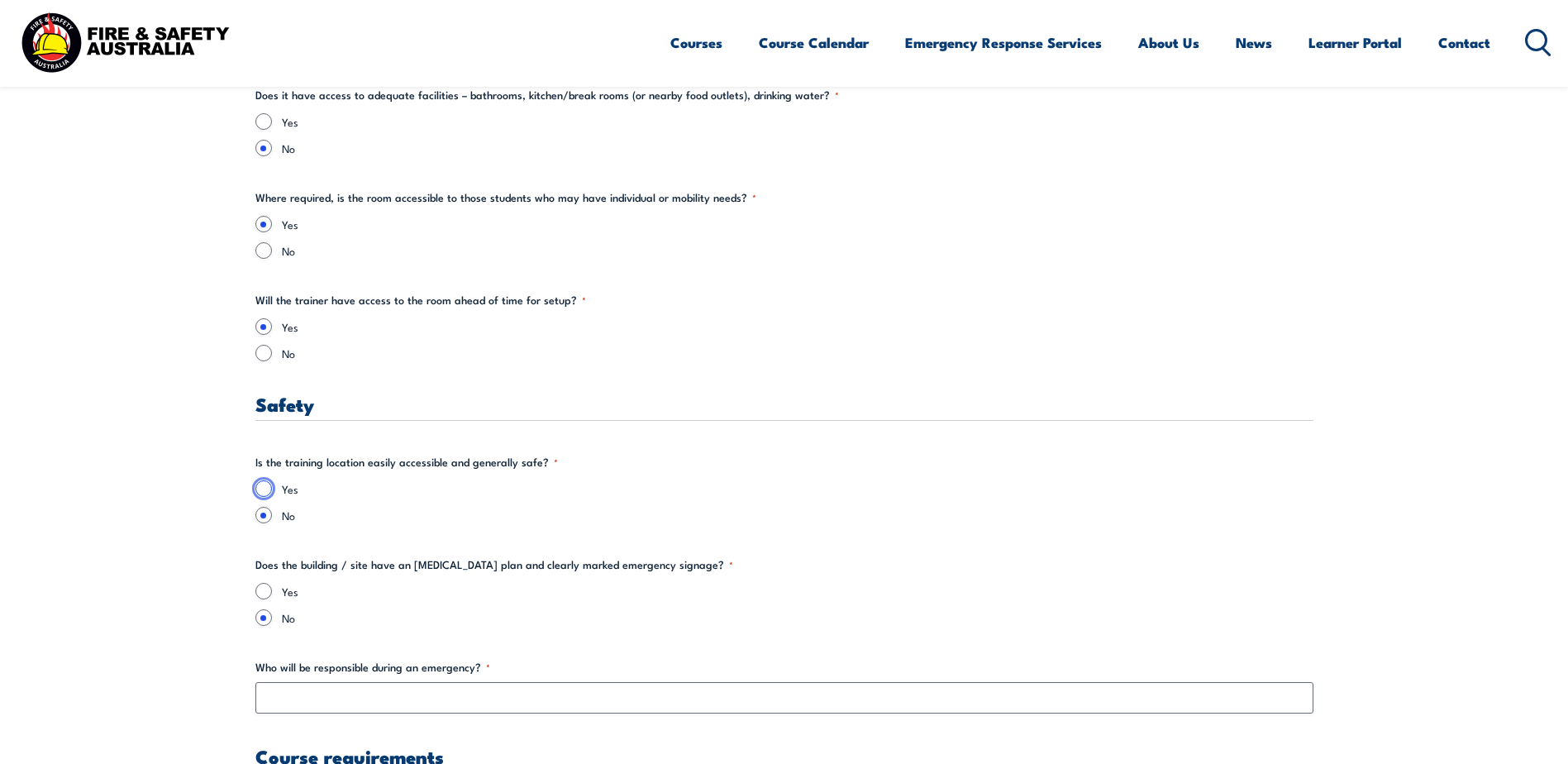
click at [268, 488] on input "Yes" at bounding box center [264, 488] width 16 height 16
radio input "true"
click at [264, 593] on input "Yes" at bounding box center [264, 591] width 16 height 16
radio input "true"
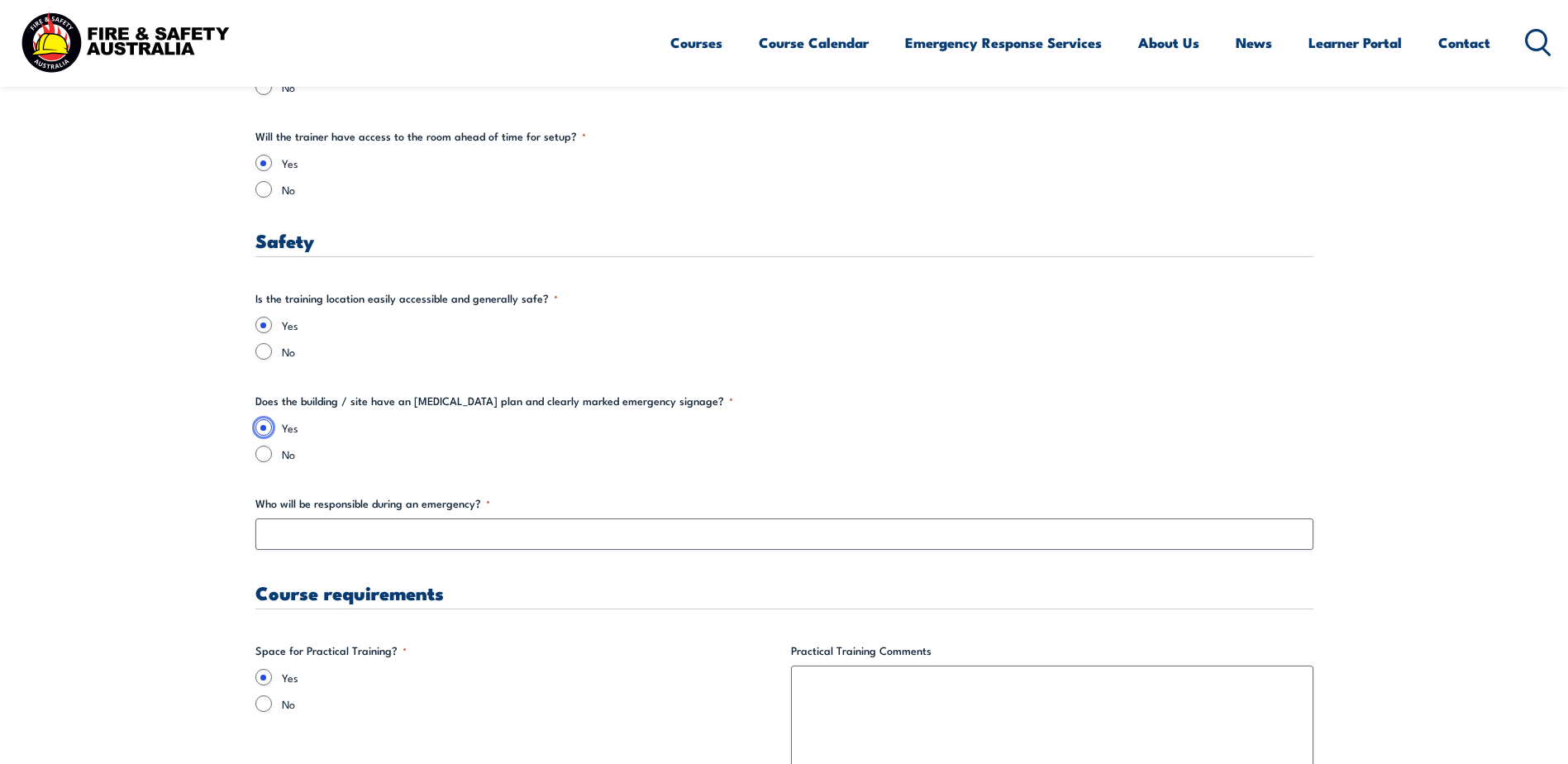
scroll to position [2811, 0]
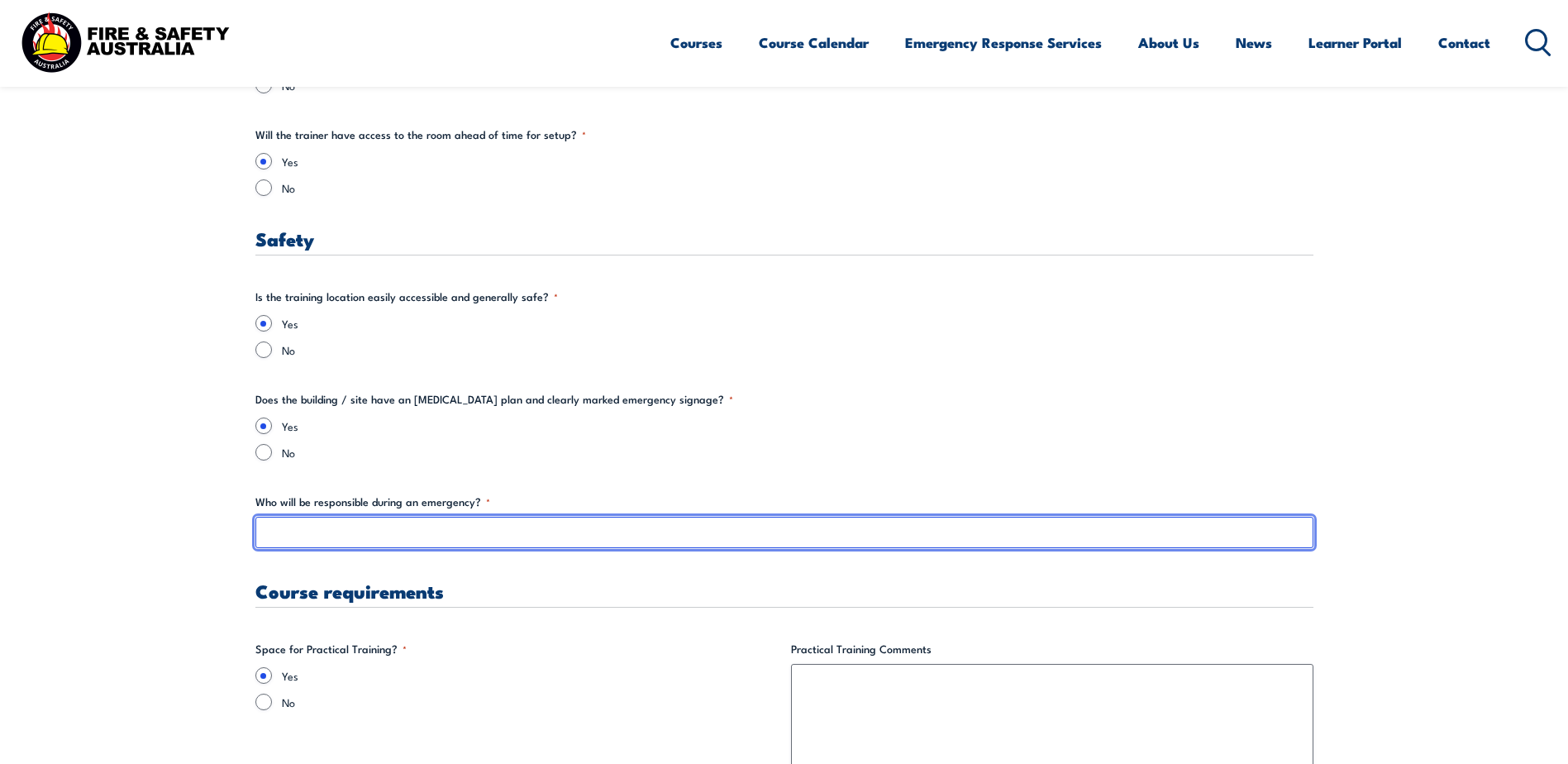
click at [277, 539] on input "Who will be responsible during an emergency? *" at bounding box center [785, 532] width 1059 height 31
type input "W"
type input "E"
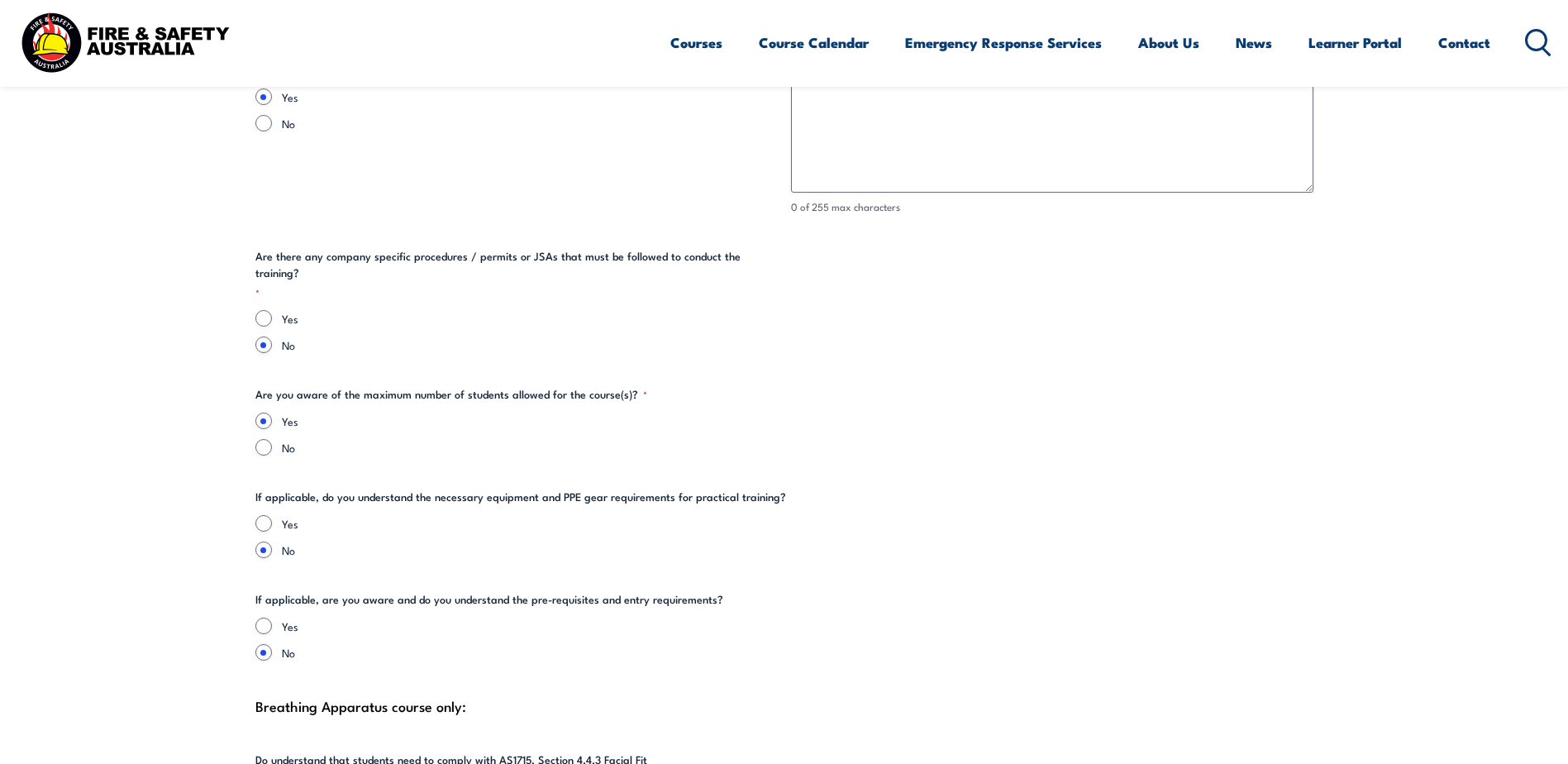
scroll to position [3473, 0]
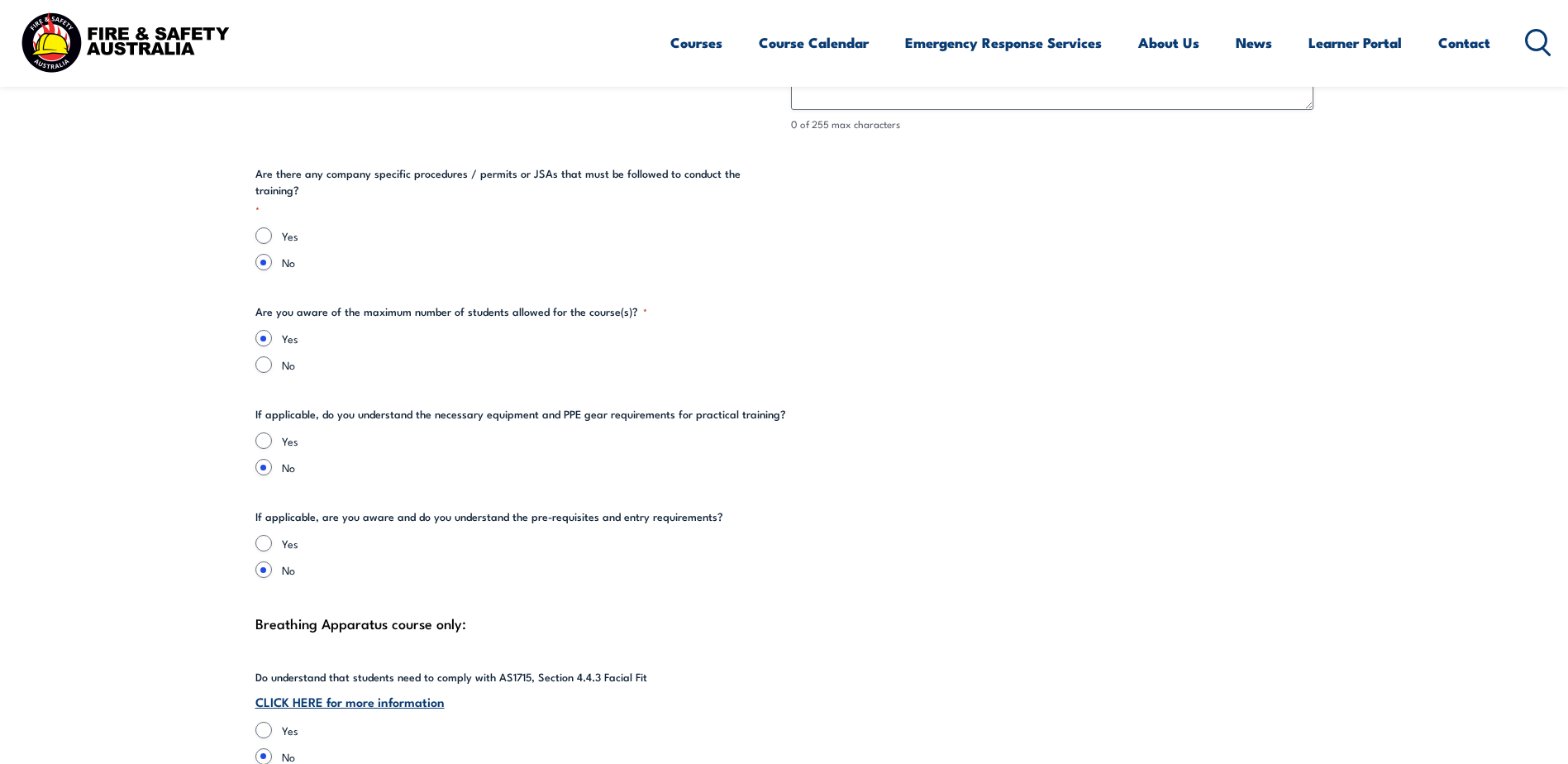
type input "Wardens (technician staff)"
click at [259, 535] on input "Yes" at bounding box center [264, 543] width 16 height 16
radio input "true"
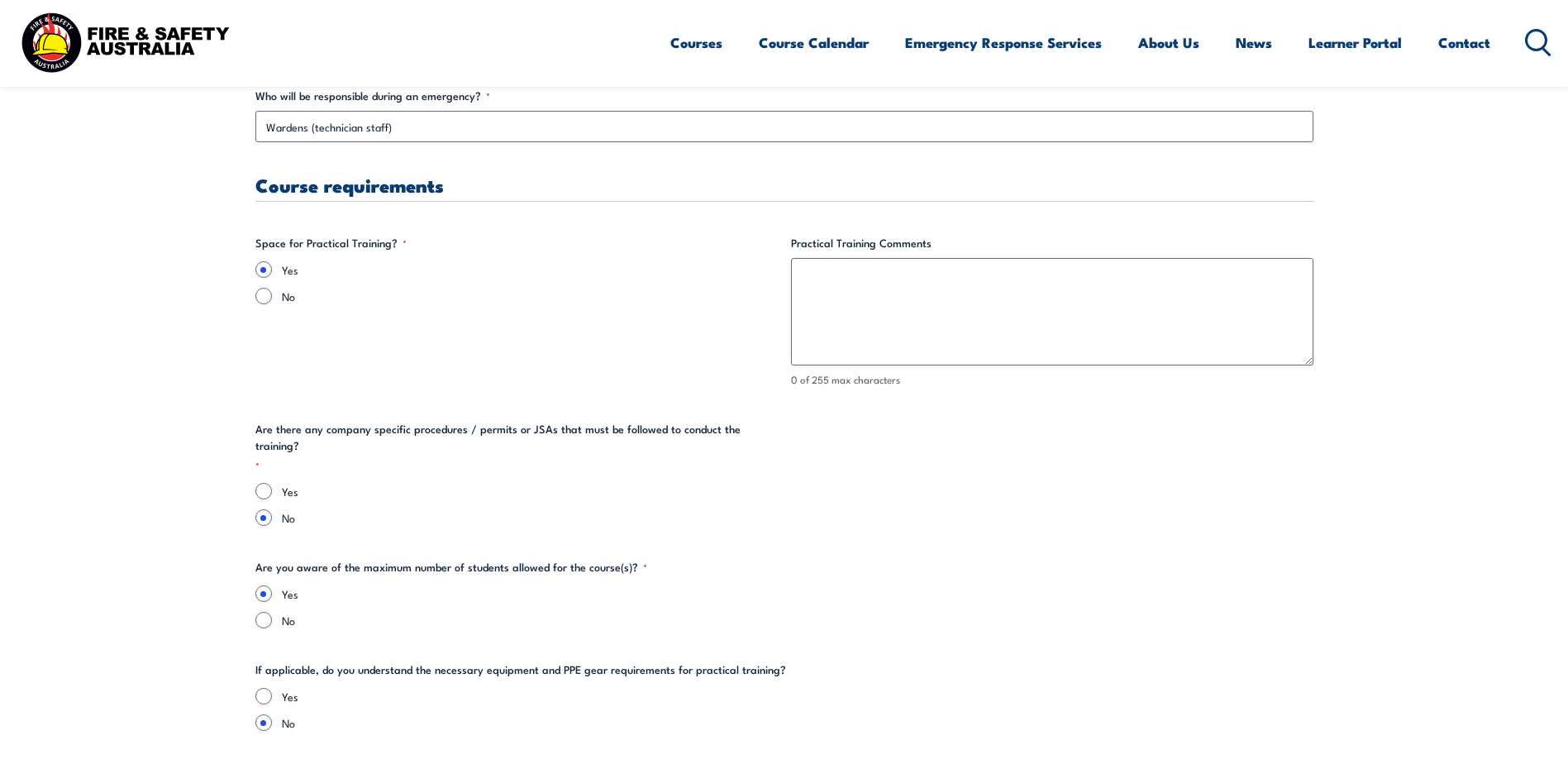
scroll to position [3142, 0]
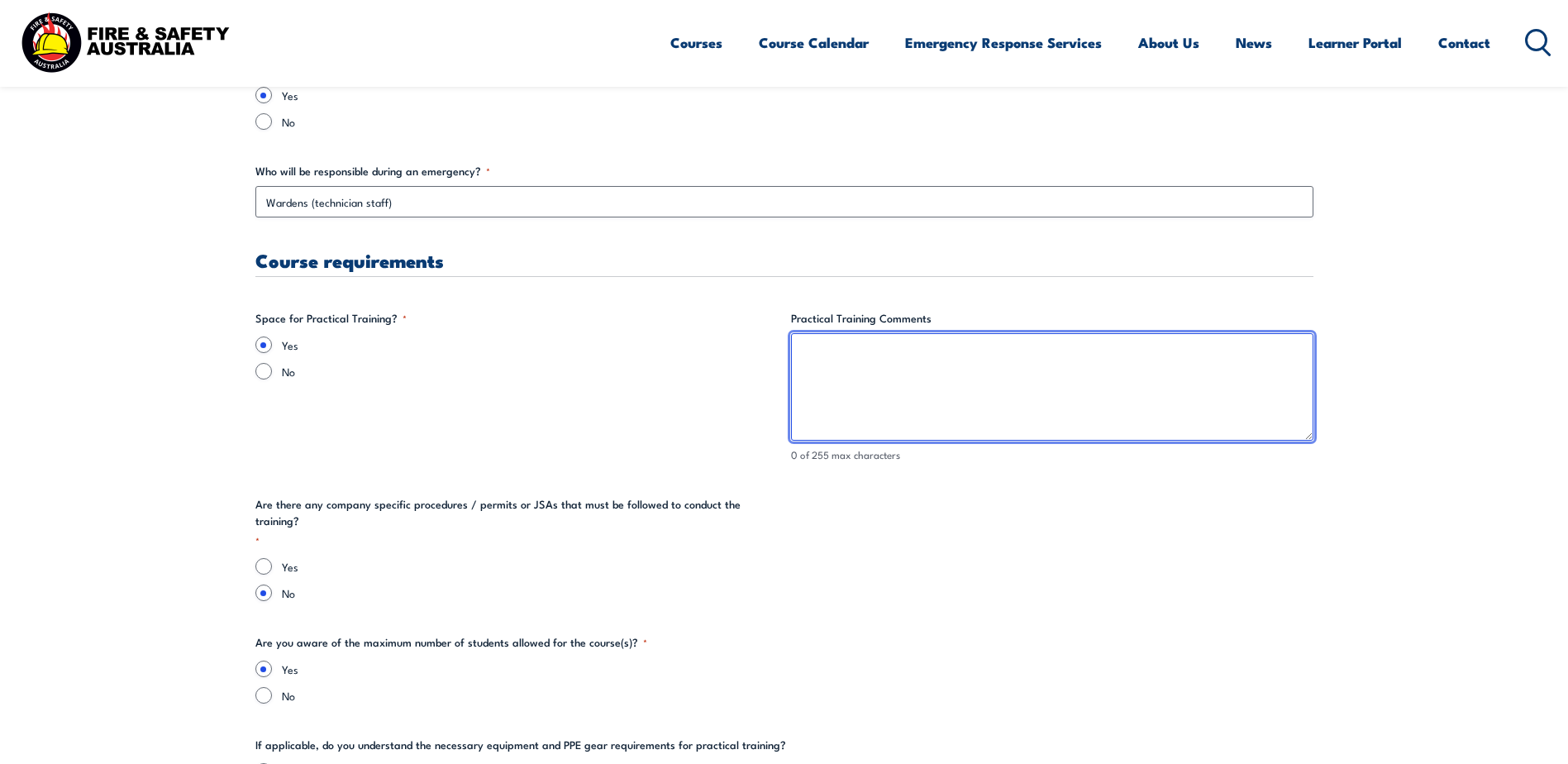
click at [825, 391] on textarea "Practical Training Comments" at bounding box center [1052, 387] width 523 height 108
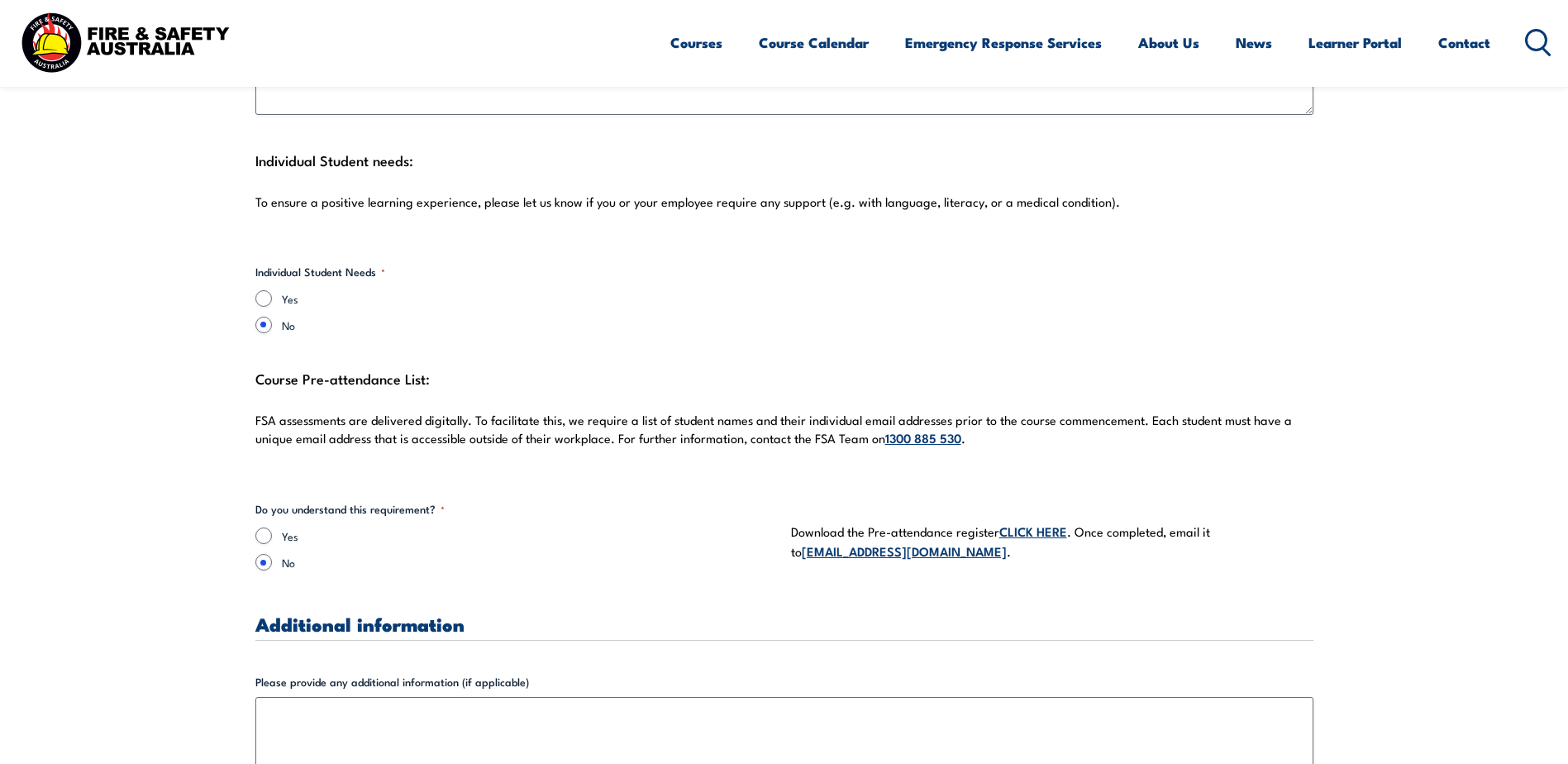
scroll to position [4465, 0]
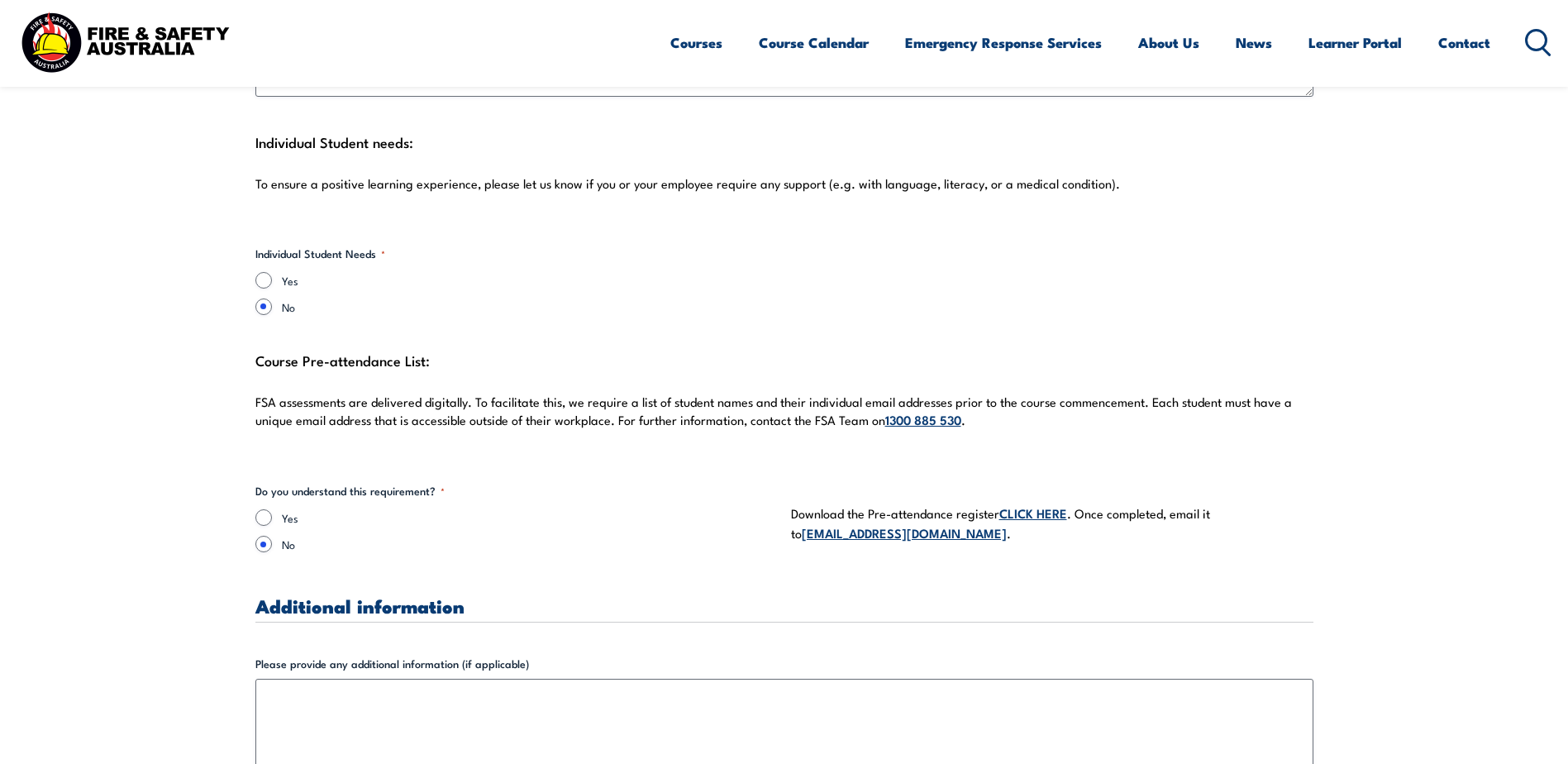
type textarea "Please advise requirements and equipment needed on site."
click at [262, 509] on input "Yes" at bounding box center [264, 518] width 16 height 16
radio input "true"
click at [1032, 504] on link "CLICK HERE" at bounding box center [1033, 513] width 68 height 18
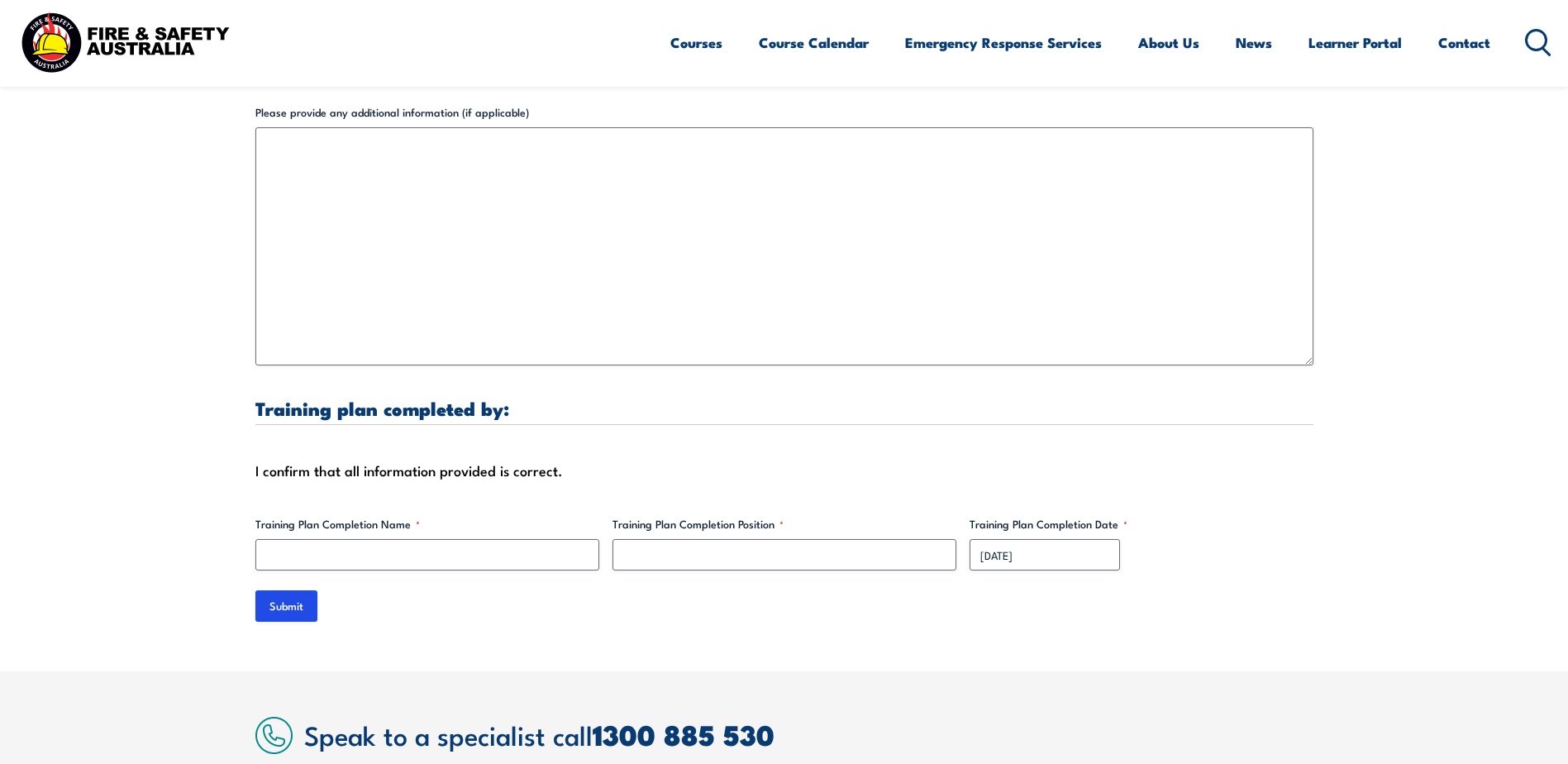
scroll to position [5044, 0]
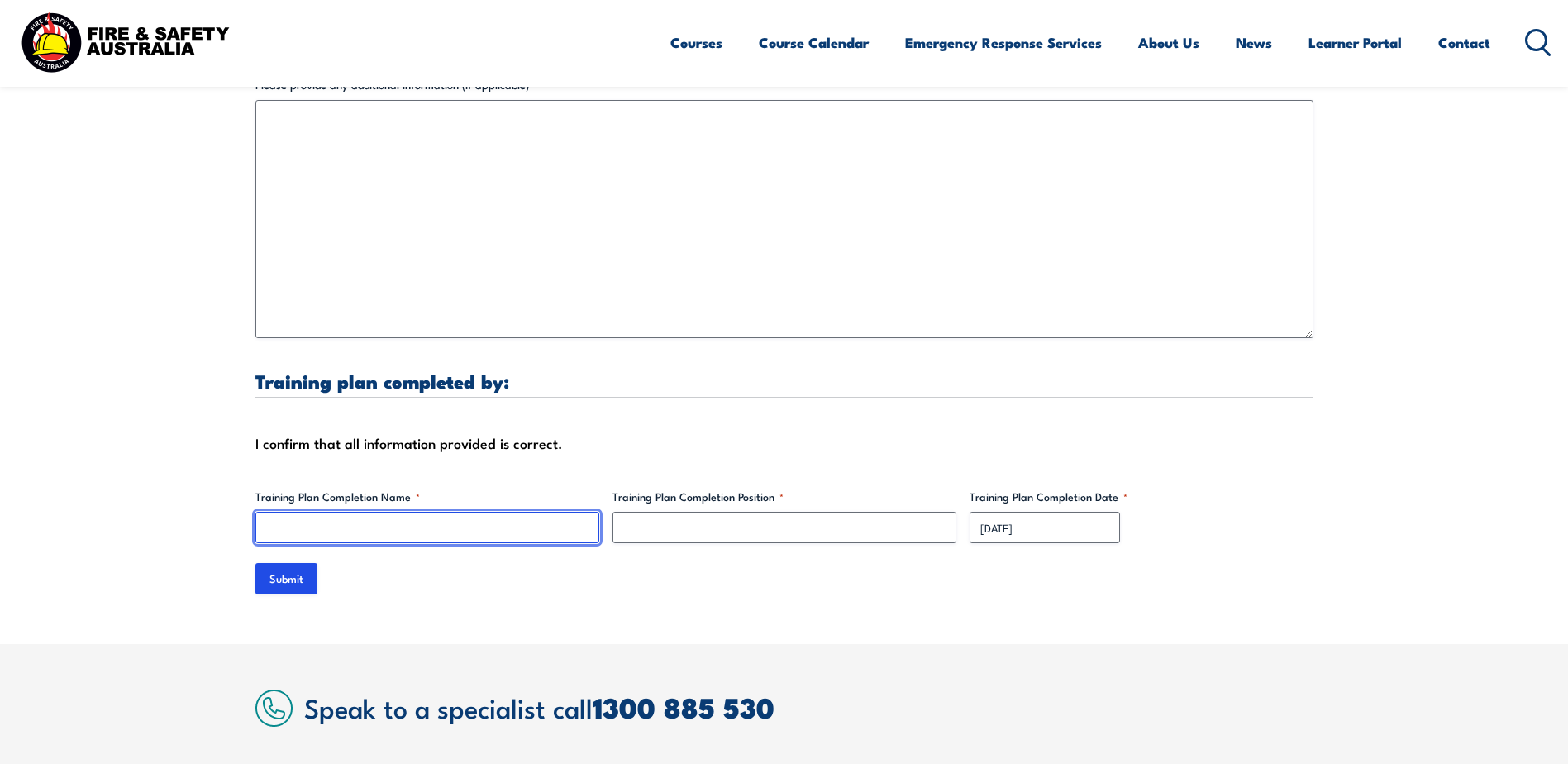
click at [433, 517] on input "Training Plan Completion Name *" at bounding box center [427, 528] width 344 height 31
type input "[PERSON_NAME]"
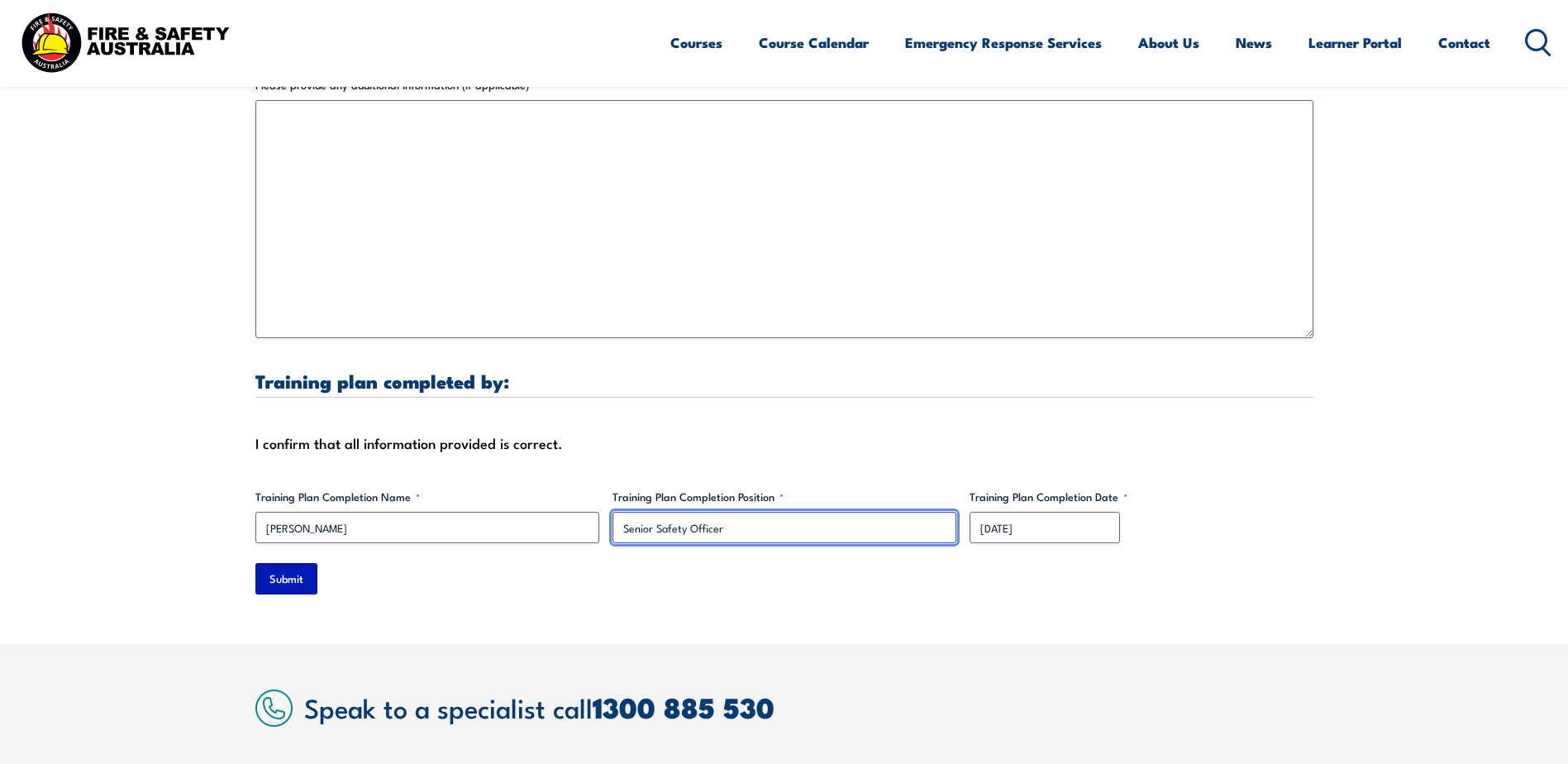
type input "Senior Safety Officer"
click at [303, 569] on input "Submit" at bounding box center [287, 579] width 62 height 31
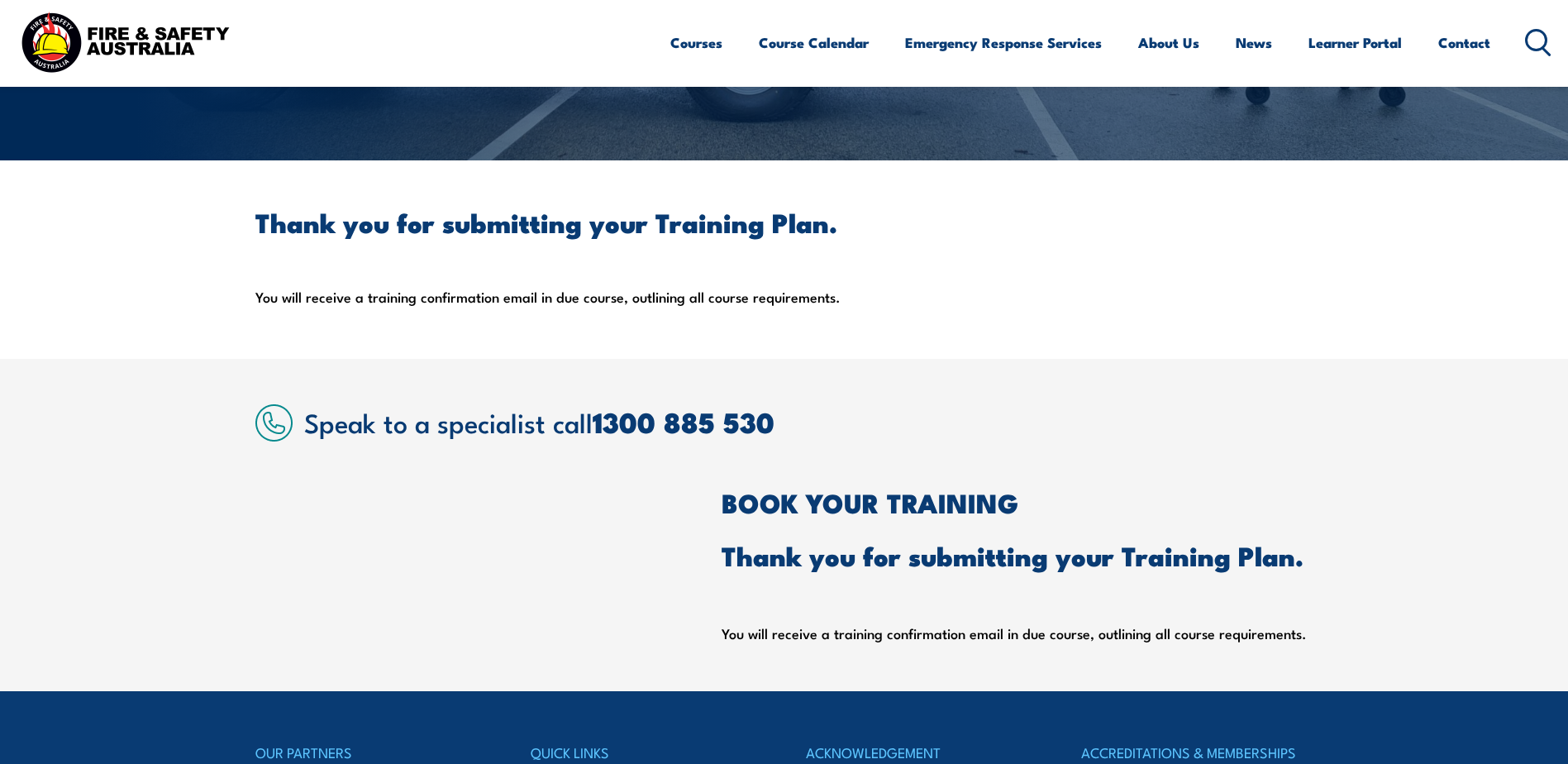
scroll to position [302, 0]
